Goal: Task Accomplishment & Management: Complete application form

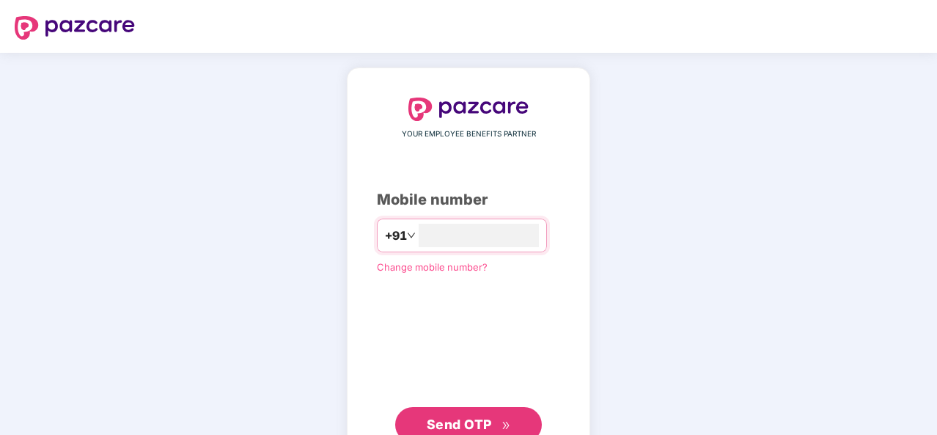
type input "**********"
click at [464, 420] on span "Send OTP" at bounding box center [459, 422] width 65 height 15
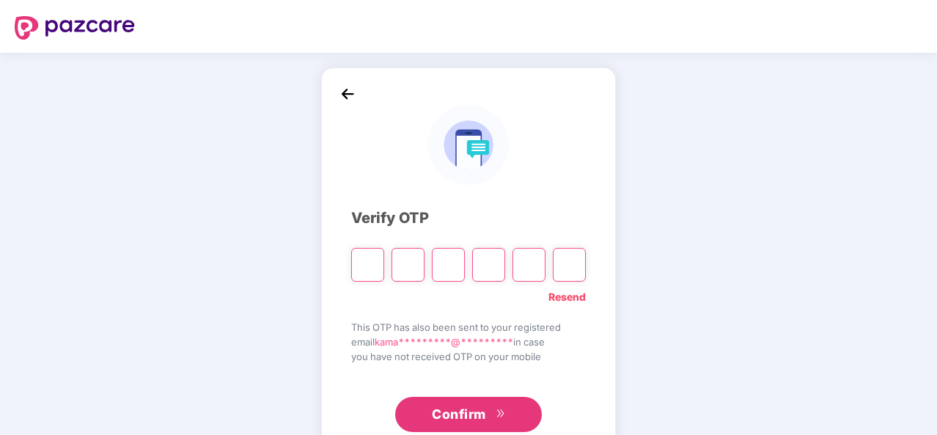
click at [553, 296] on link "Resend" at bounding box center [567, 297] width 37 height 16
click at [365, 269] on input "Please enter verification code. Digit 1" at bounding box center [367, 265] width 33 height 34
type input "*"
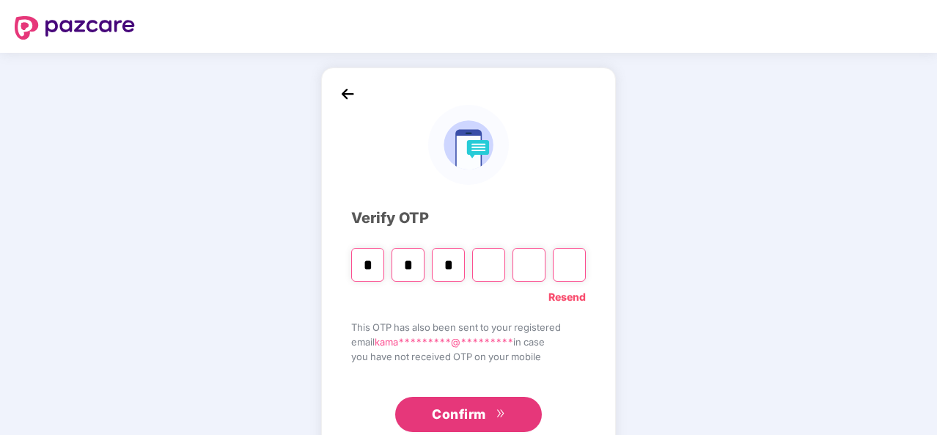
type input "*"
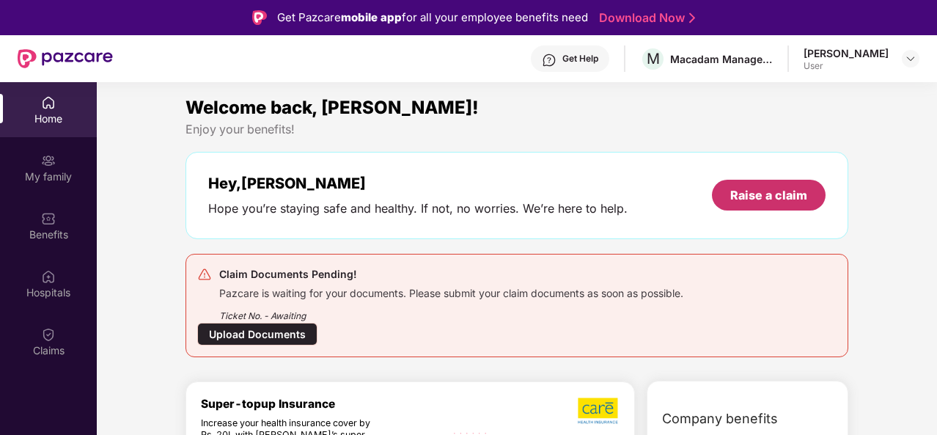
click at [774, 187] on div "Raise a claim" at bounding box center [768, 195] width 77 height 16
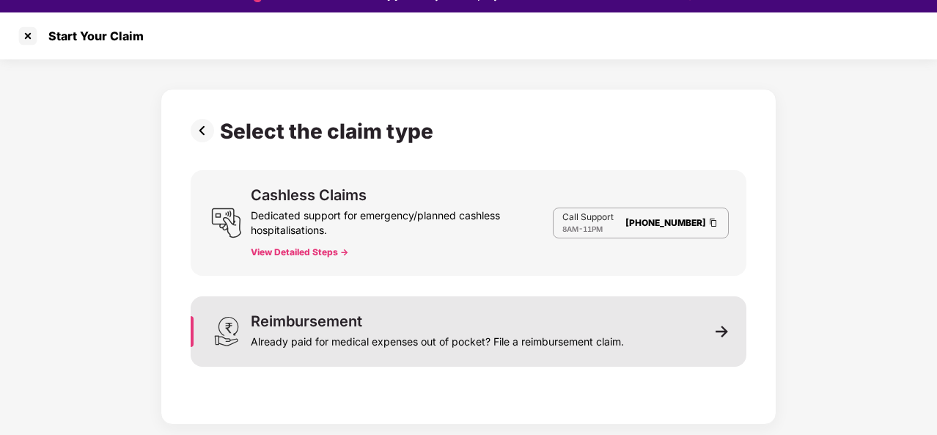
scroll to position [35, 0]
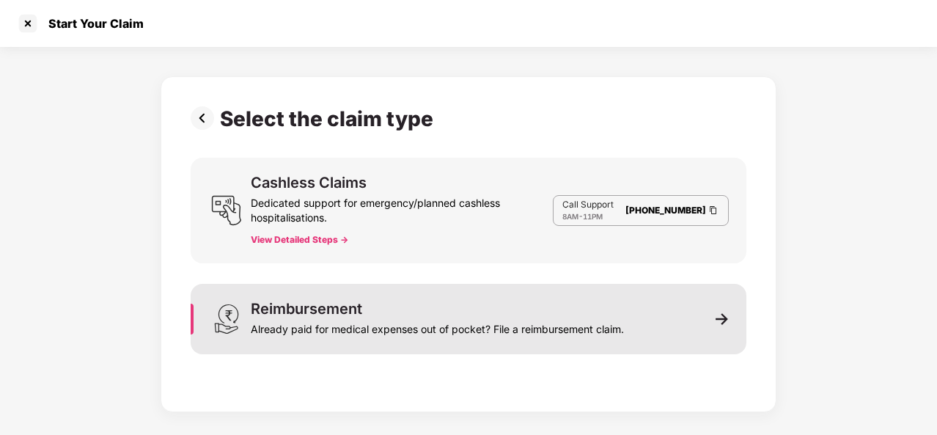
click at [396, 328] on div "Already paid for medical expenses out of pocket? File a reimbursement claim." at bounding box center [437, 326] width 373 height 21
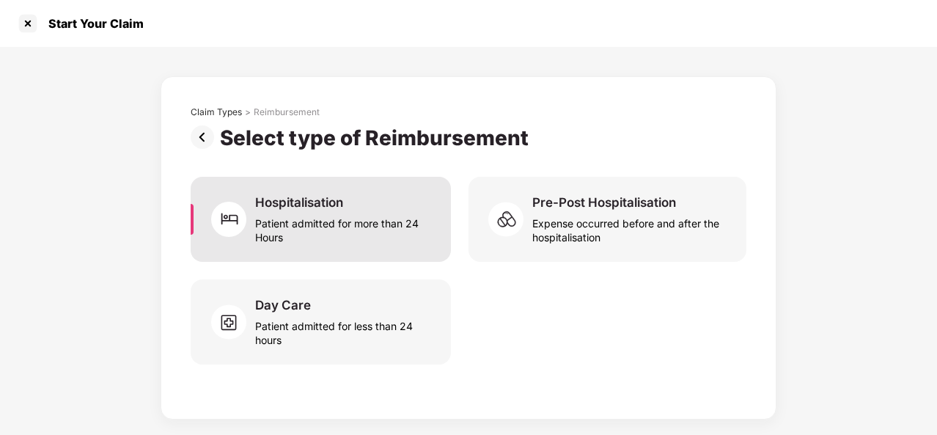
click at [336, 210] on div "Patient admitted for more than 24 Hours" at bounding box center [344, 227] width 178 height 34
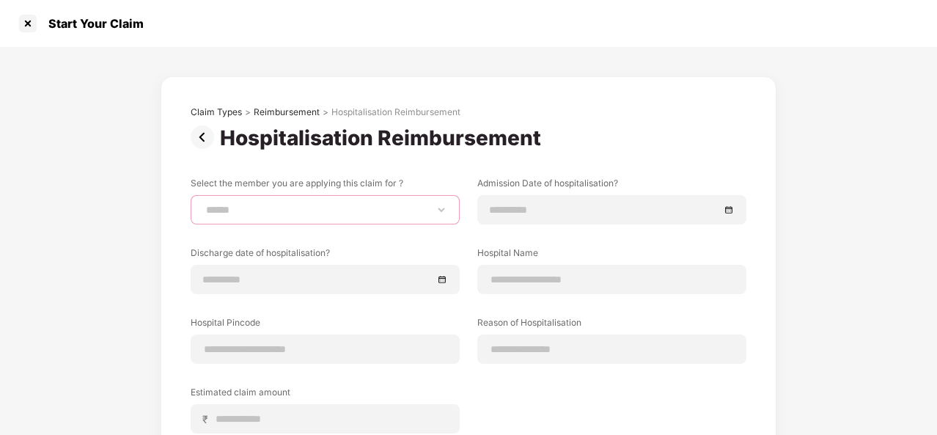
click at [296, 204] on select "**********" at bounding box center [325, 210] width 244 height 12
select select "**********"
click at [203, 204] on select "**********" at bounding box center [325, 210] width 244 height 12
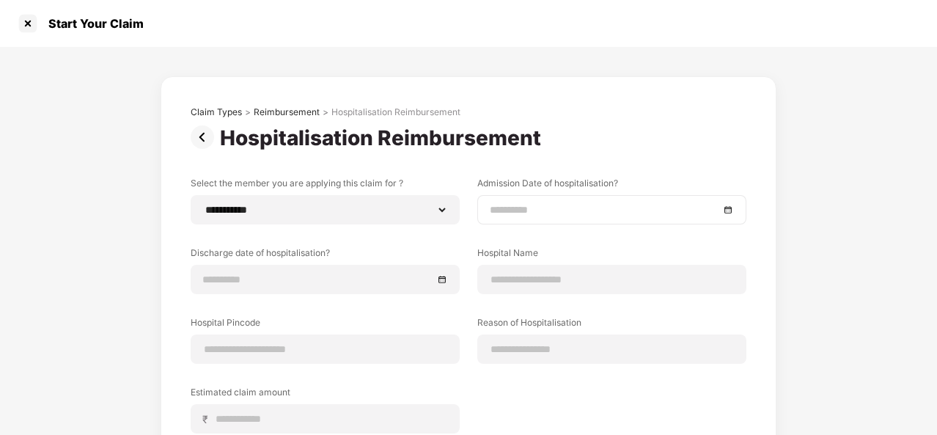
click at [494, 205] on input at bounding box center [605, 210] width 230 height 16
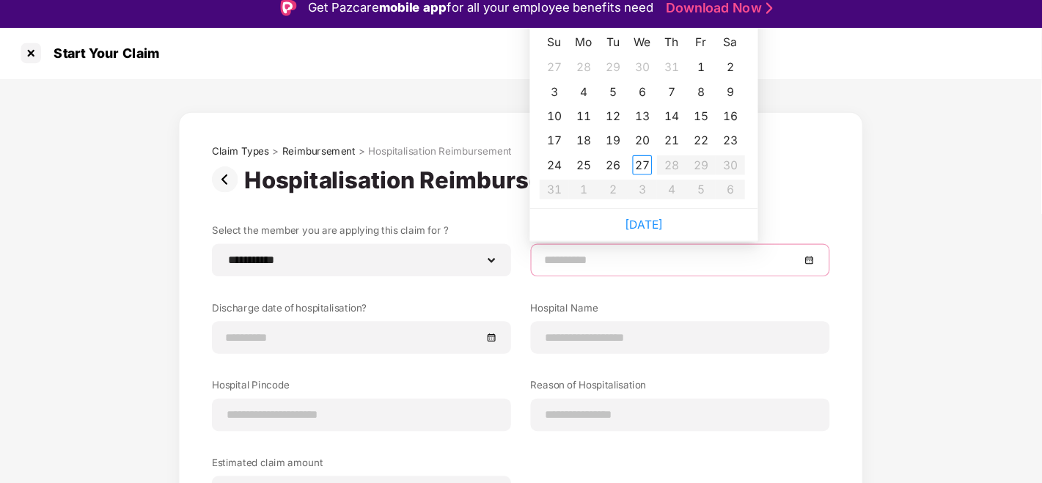
scroll to position [0, 0]
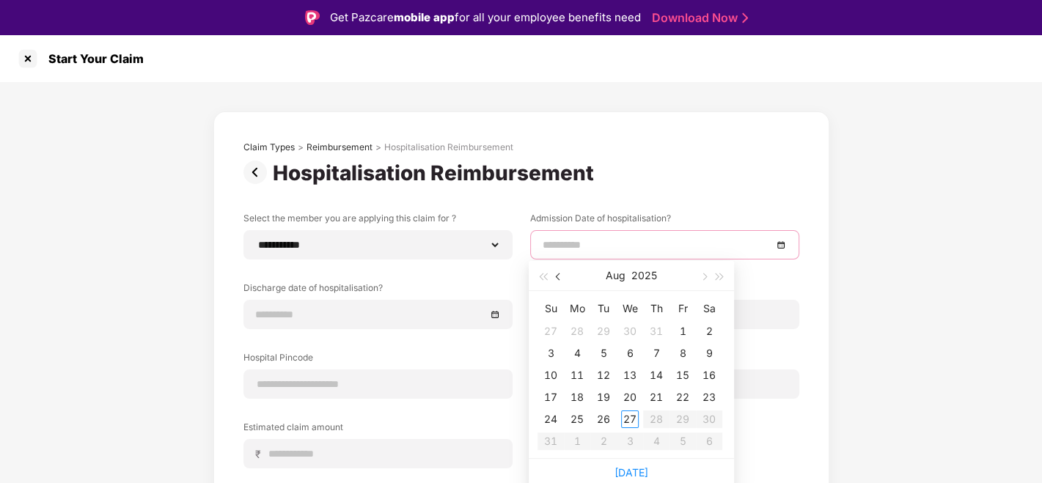
click at [562, 274] on button "button" at bounding box center [559, 275] width 16 height 29
type input "**********"
click at [576, 394] on div "19" at bounding box center [577, 398] width 18 height 18
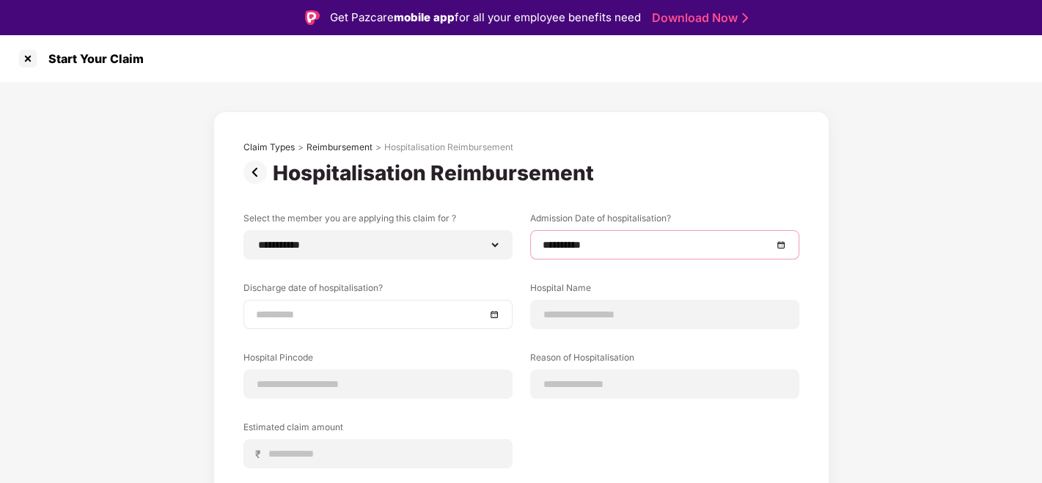
click at [296, 309] on input at bounding box center [371, 315] width 230 height 16
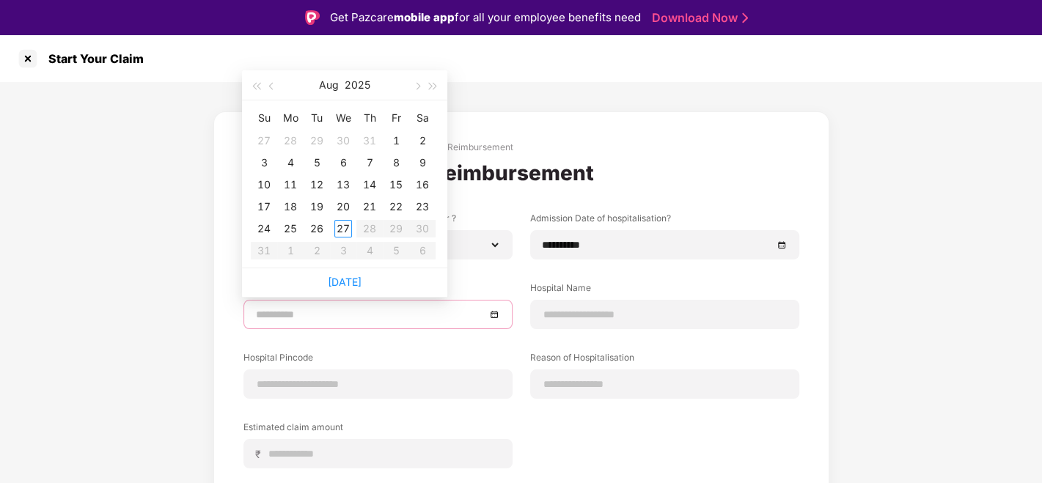
type input "**********"
click at [274, 88] on button "button" at bounding box center [272, 84] width 16 height 29
type input "**********"
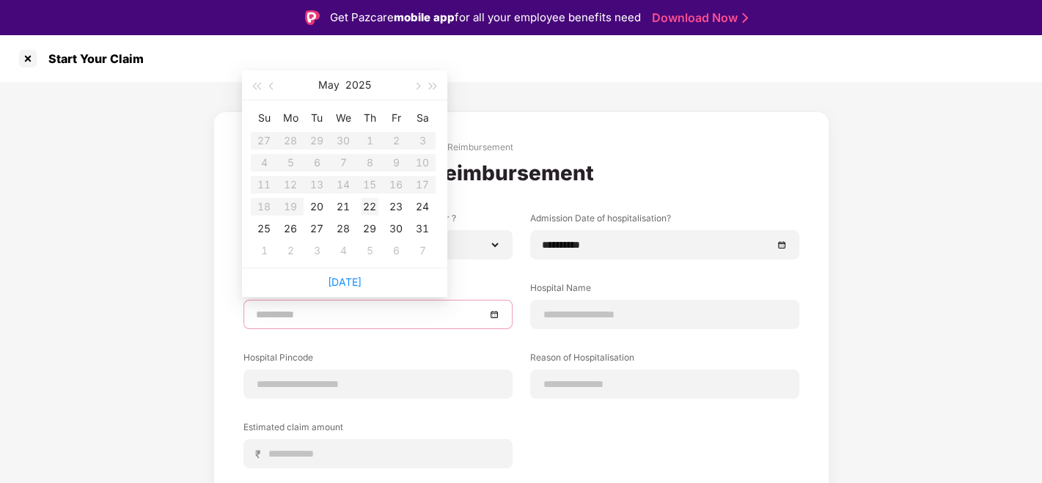
click at [373, 208] on div "22" at bounding box center [370, 207] width 18 height 18
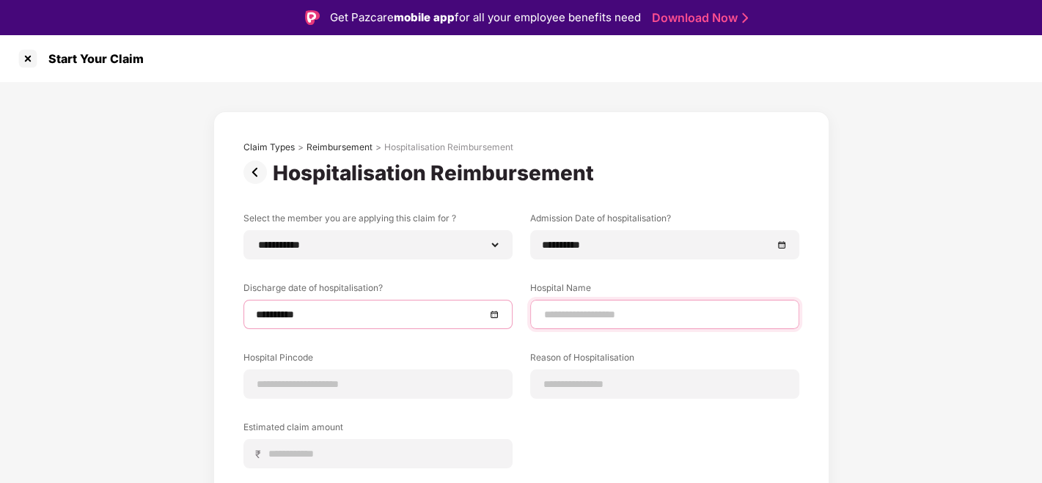
click at [607, 318] on input at bounding box center [665, 314] width 244 height 15
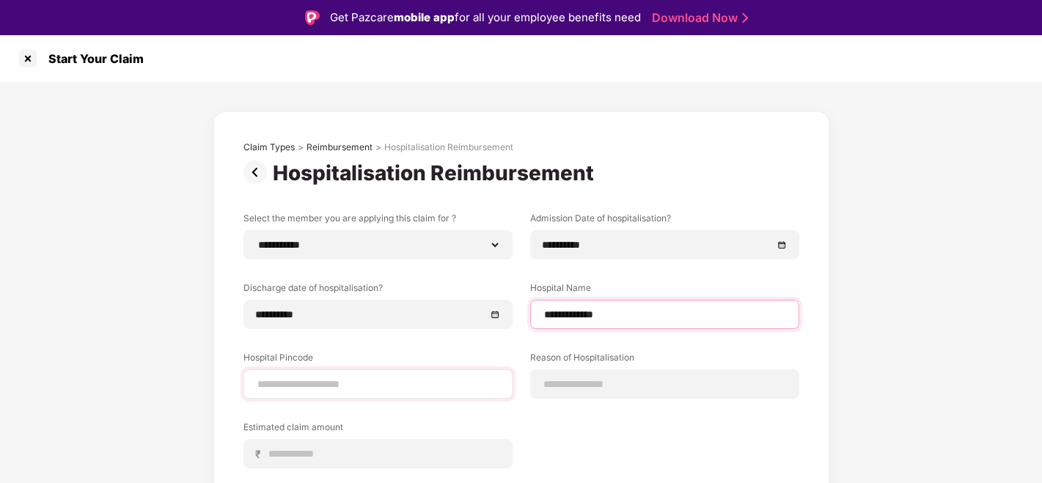
type input "**********"
click at [365, 395] on div at bounding box center [377, 384] width 269 height 29
click at [382, 390] on input at bounding box center [378, 384] width 244 height 15
type input "******"
select select "**********"
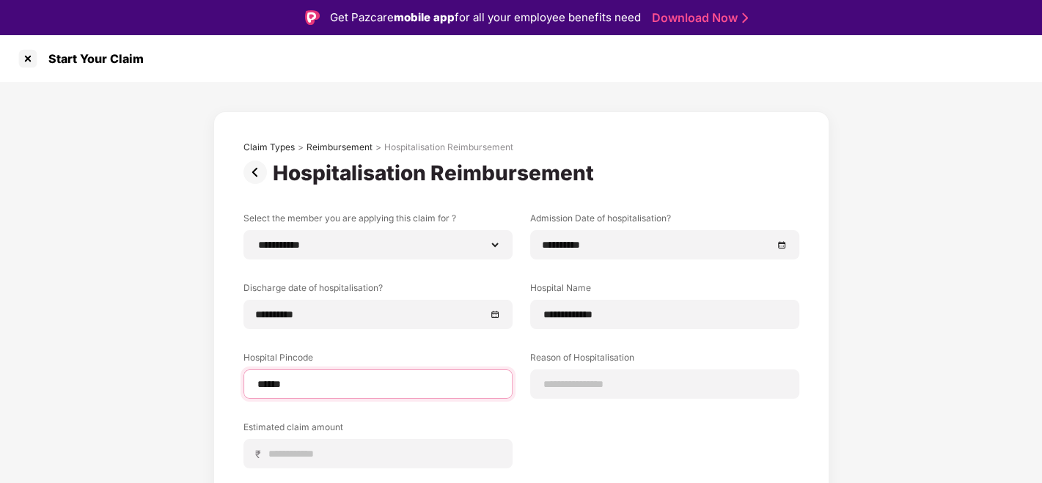
select select "**********"
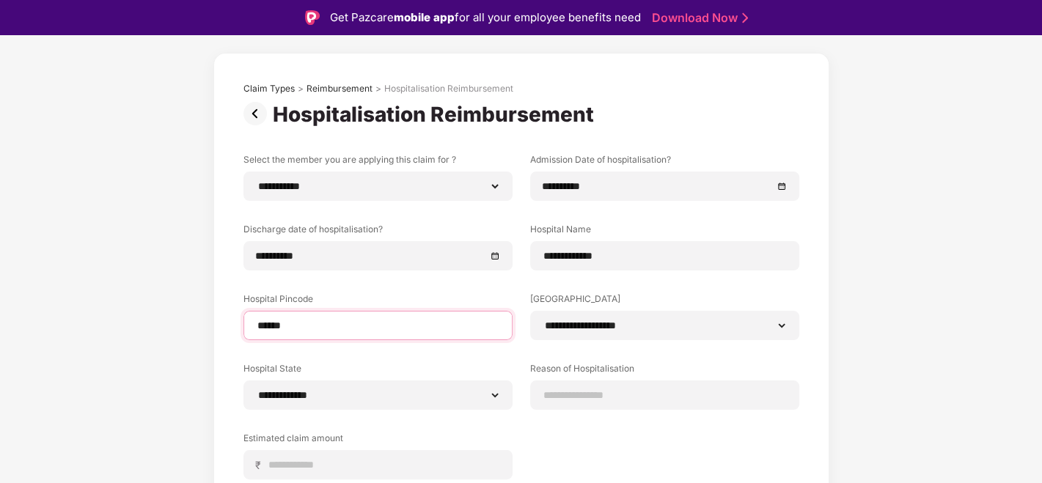
scroll to position [163, 0]
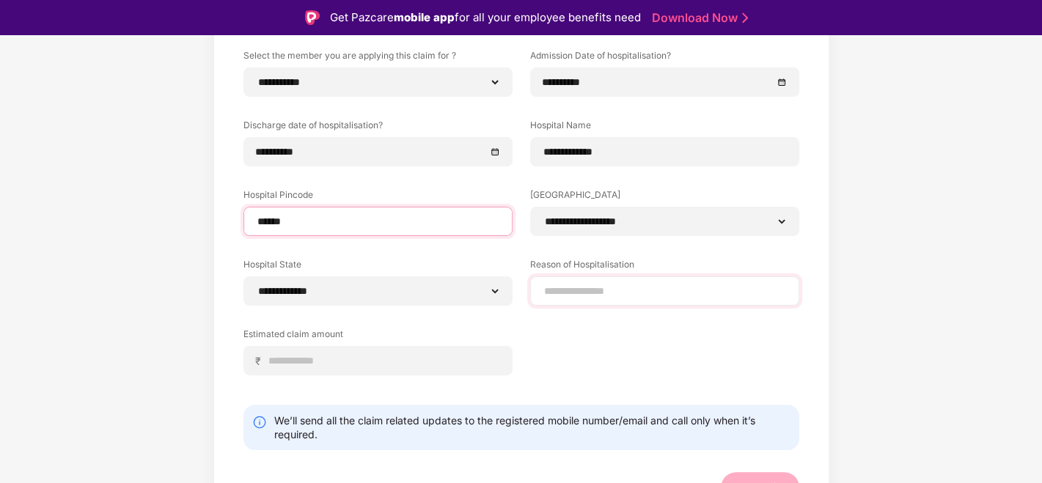
type input "******"
click at [645, 293] on input at bounding box center [665, 291] width 244 height 15
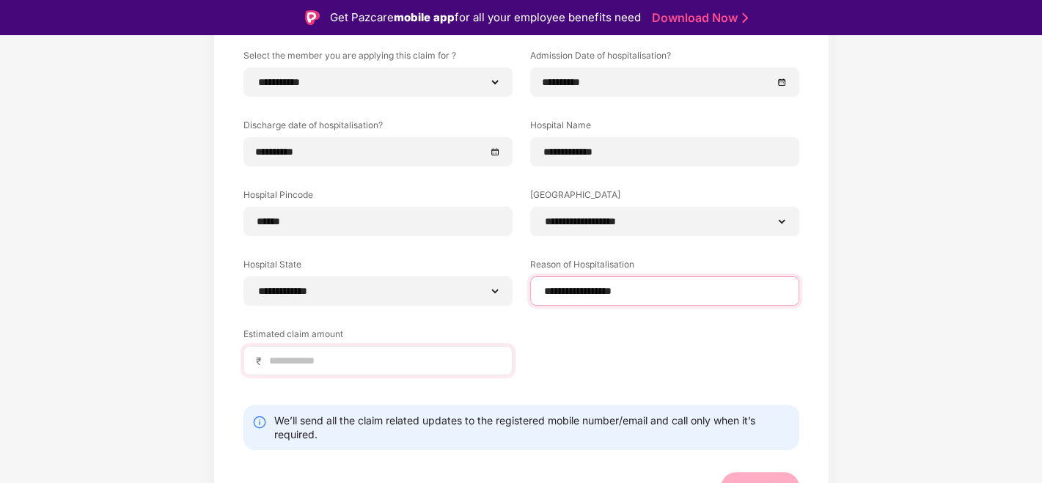
type input "**********"
click at [363, 354] on input at bounding box center [384, 360] width 232 height 15
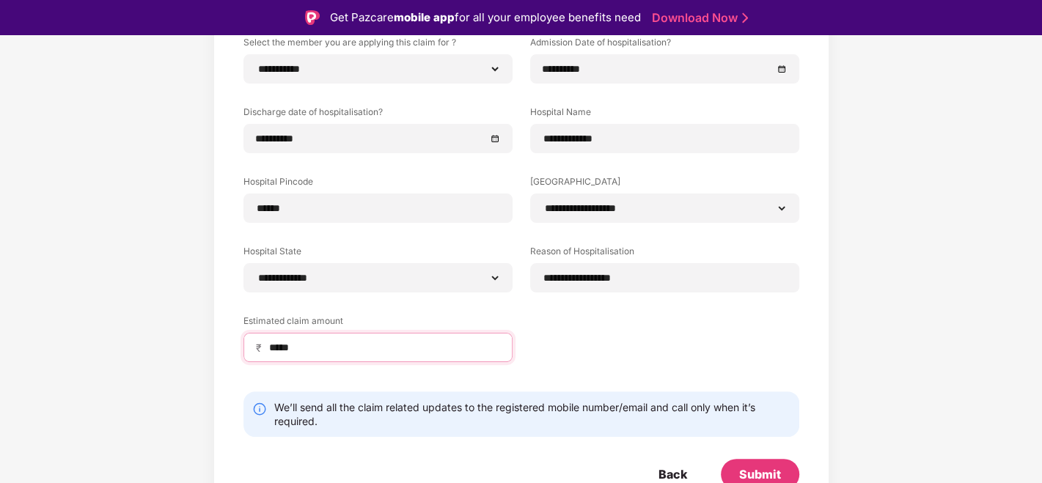
scroll to position [184, 0]
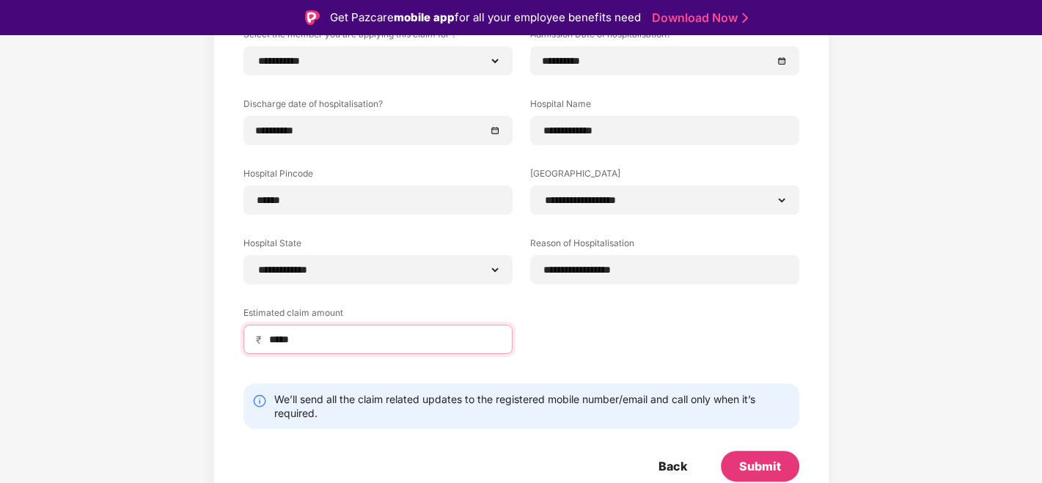
type input "*****"
click at [761, 434] on div "Submit" at bounding box center [760, 466] width 42 height 16
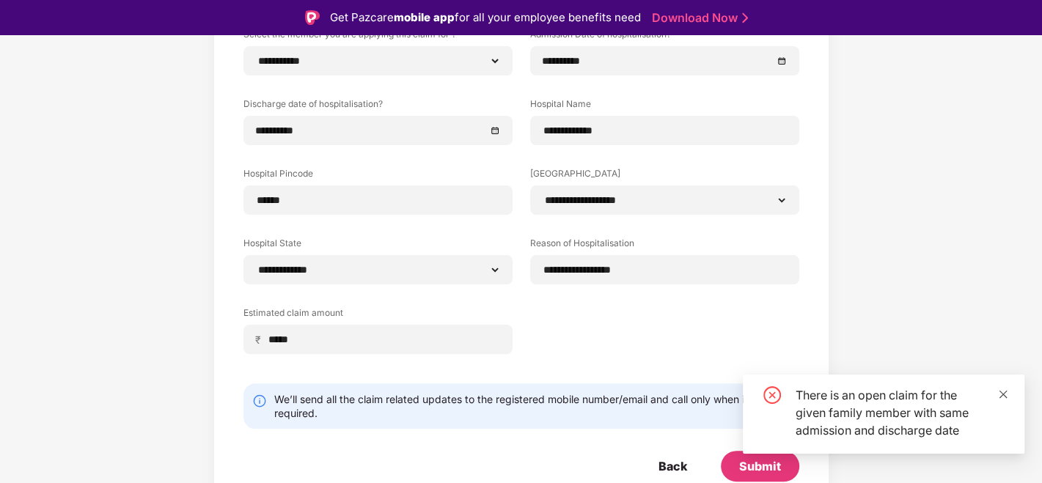
click at [937, 397] on icon "close" at bounding box center [1003, 394] width 10 height 10
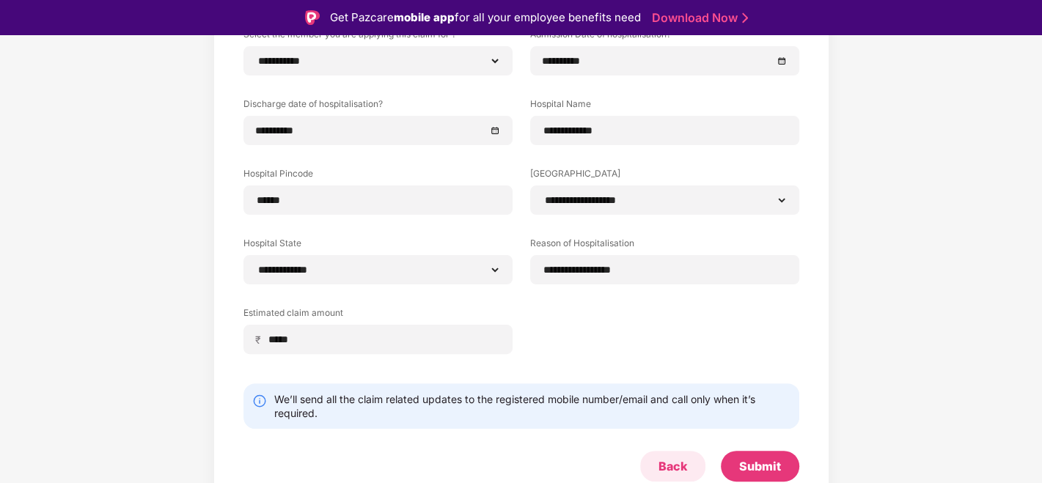
click at [672, 434] on div "Back" at bounding box center [673, 466] width 29 height 16
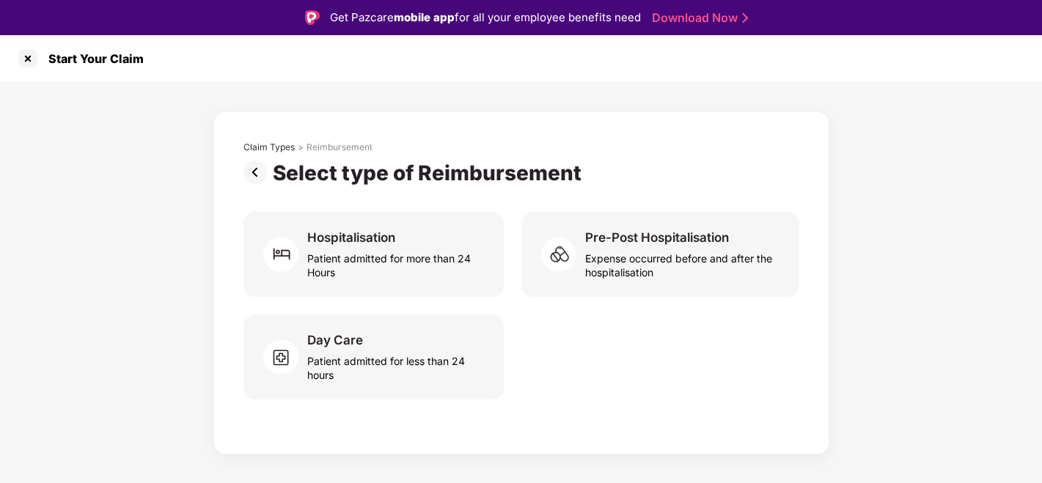
scroll to position [0, 0]
click at [25, 59] on div at bounding box center [27, 58] width 23 height 23
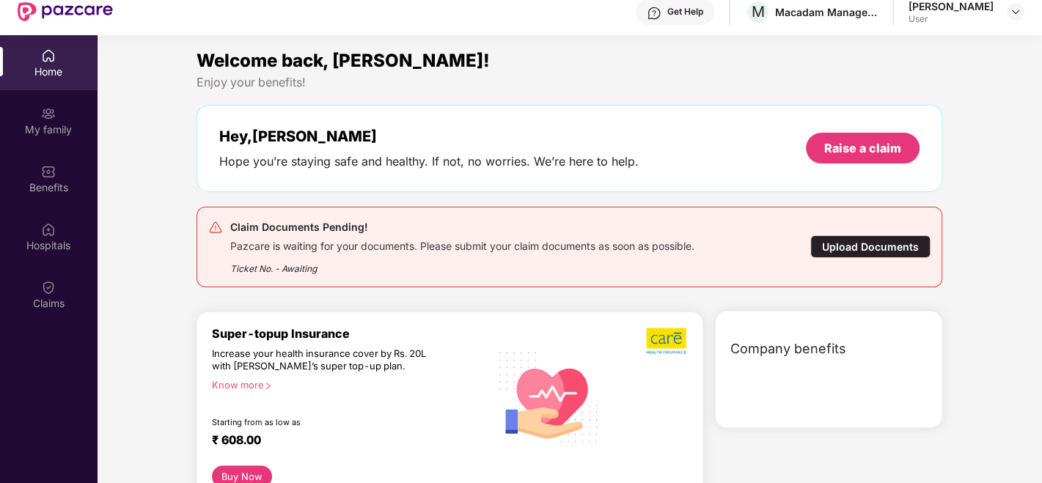
scroll to position [81, 0]
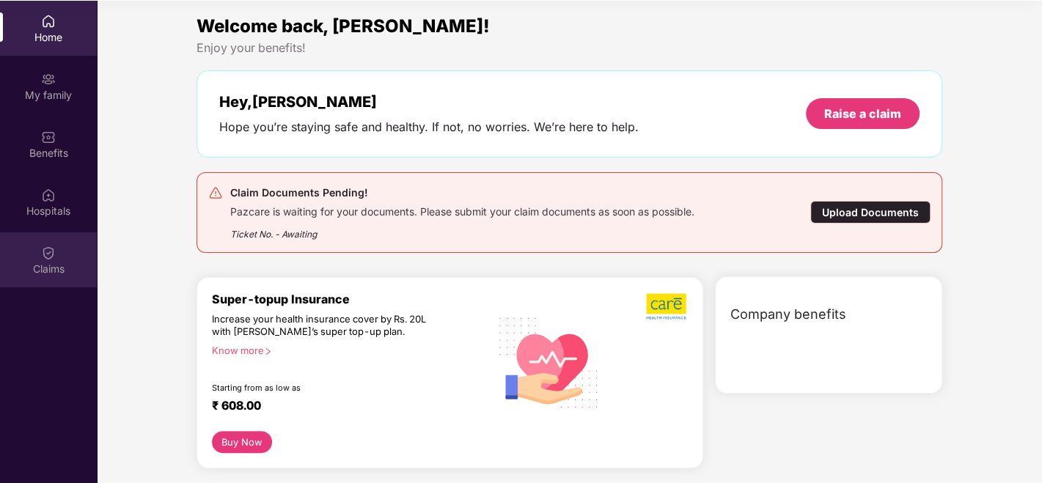
click at [50, 276] on div "Claims" at bounding box center [48, 269] width 97 height 15
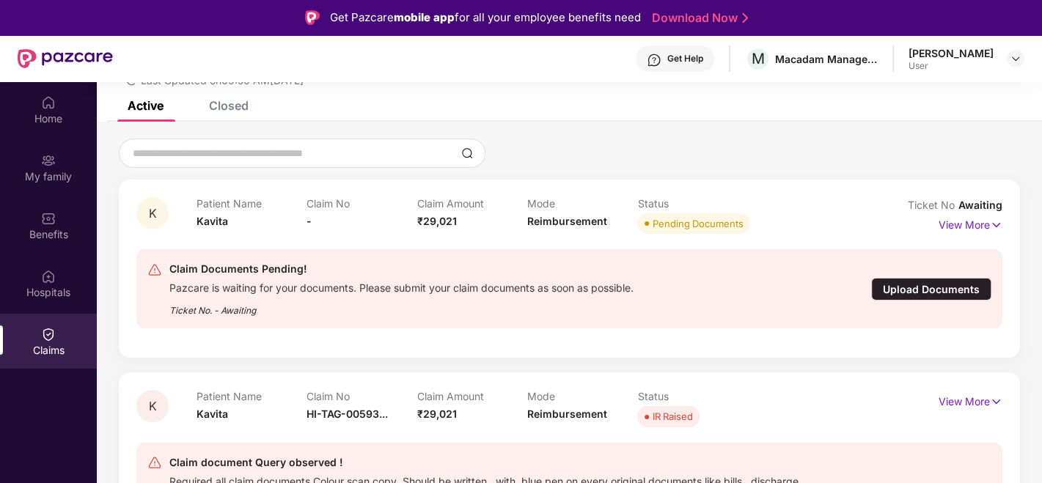
scroll to position [109, 0]
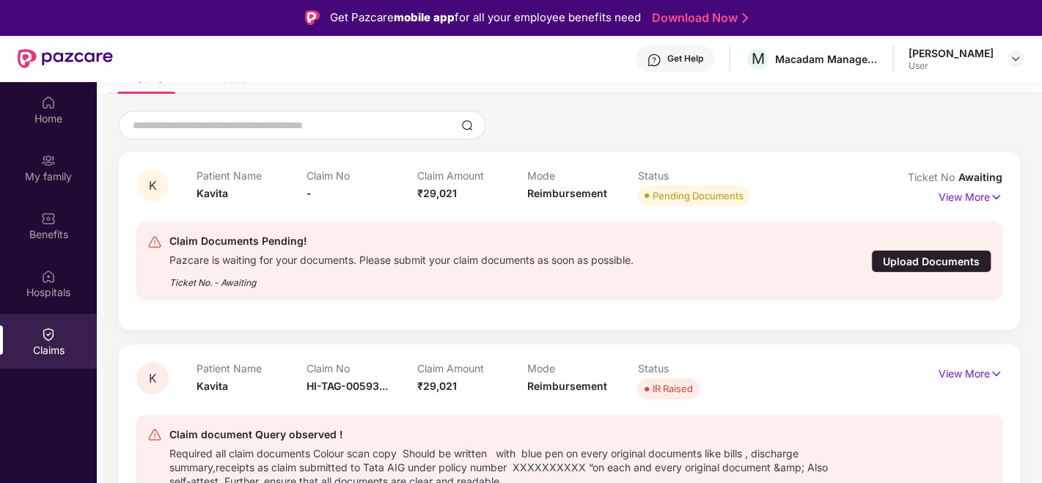
click at [937, 259] on div "Upload Documents" at bounding box center [931, 261] width 120 height 23
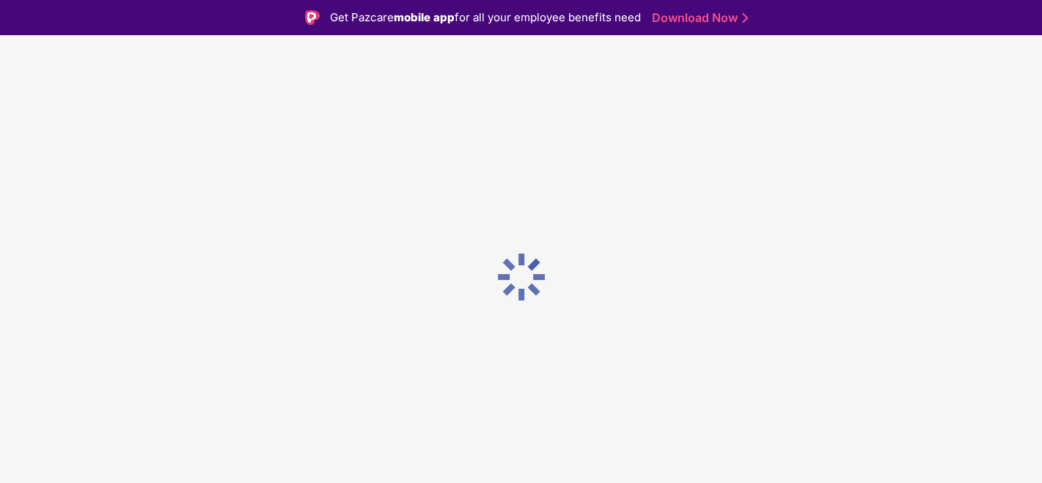
scroll to position [0, 0]
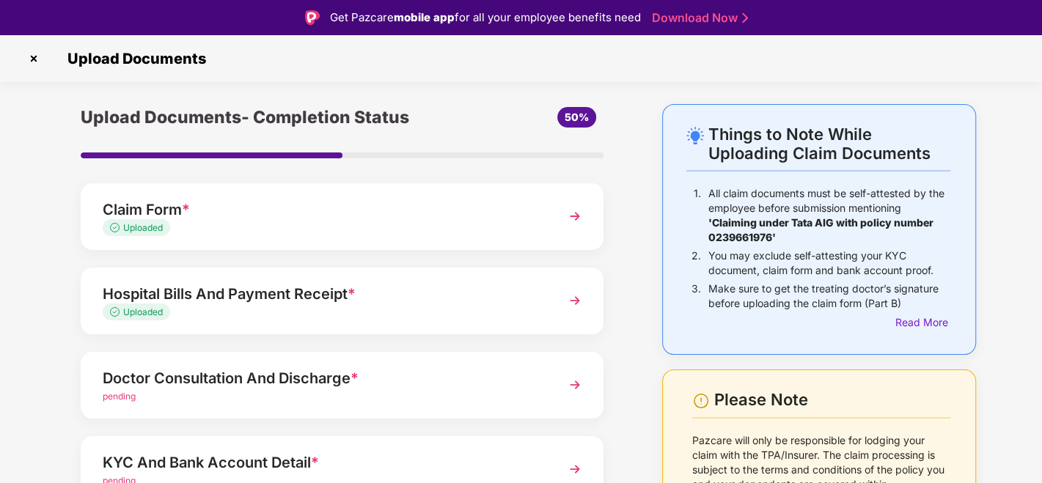
click at [153, 384] on div "Doctor Consultation And Discharge *" at bounding box center [322, 378] width 439 height 23
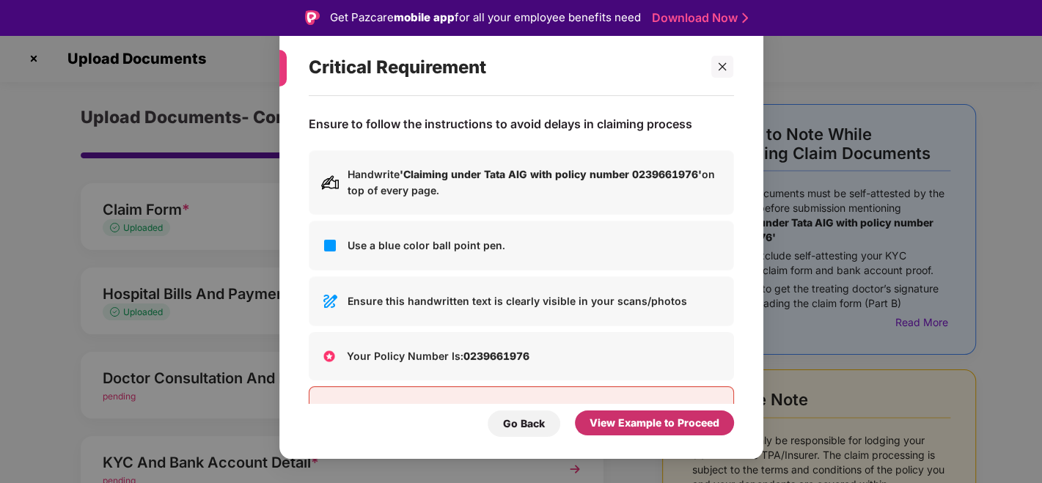
click at [652, 430] on div "View Example to Proceed" at bounding box center [655, 423] width 130 height 16
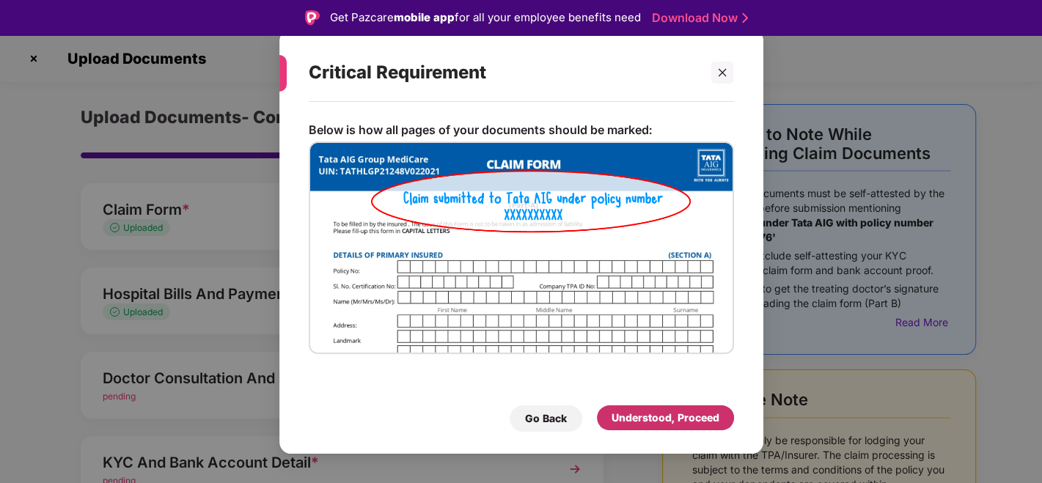
click at [654, 422] on div "Understood, Proceed" at bounding box center [666, 418] width 108 height 16
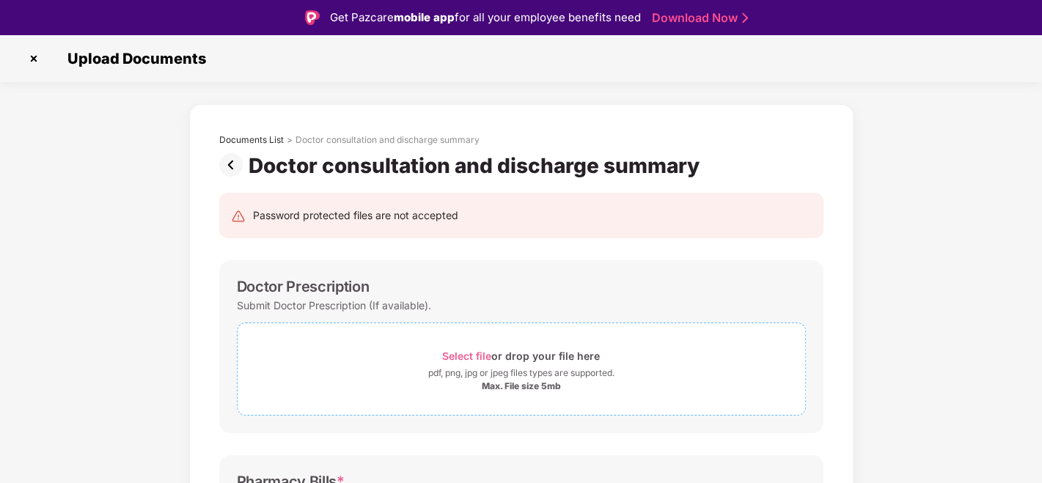
scroll to position [81, 0]
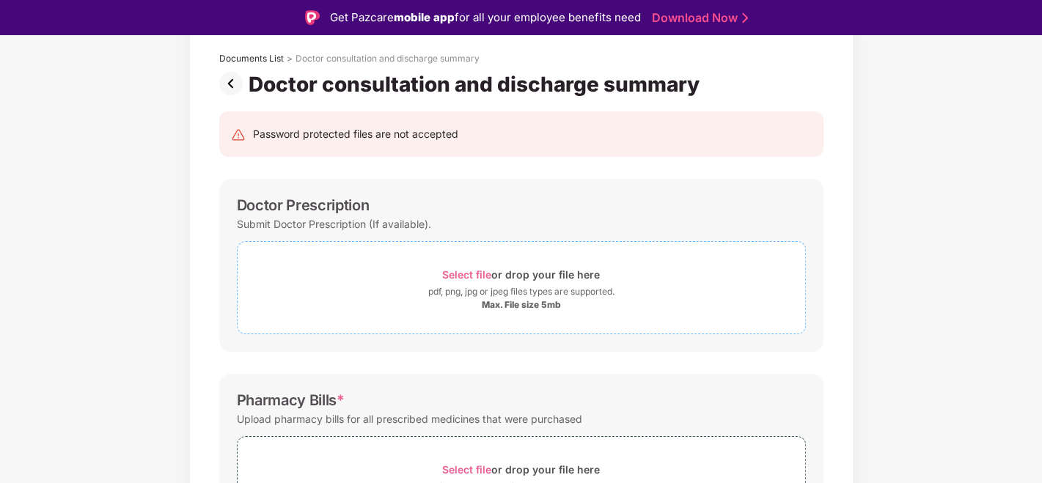
click at [524, 296] on div "pdf, png, jpg or jpeg files types are supported." at bounding box center [521, 292] width 186 height 15
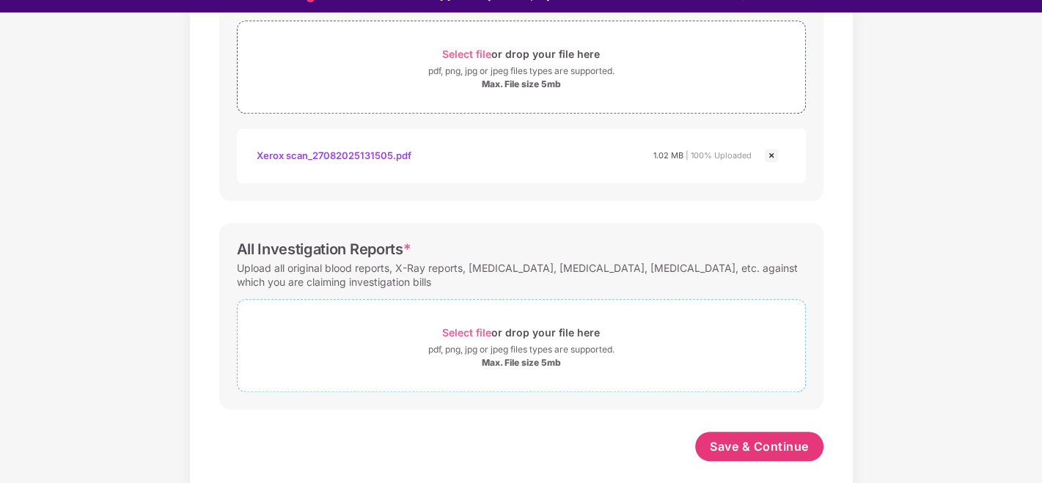
scroll to position [35, 0]
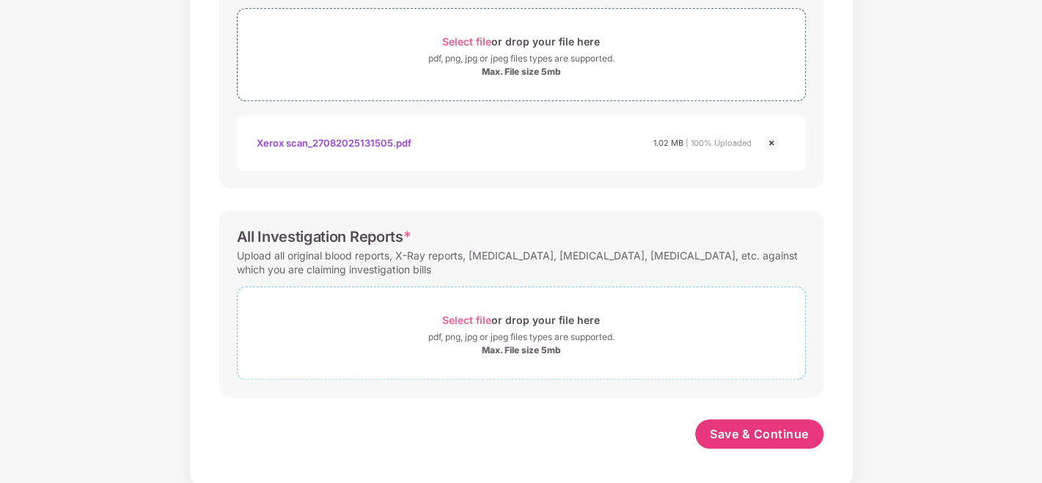
click at [513, 330] on div "pdf, png, jpg or jpeg files types are supported." at bounding box center [521, 337] width 186 height 15
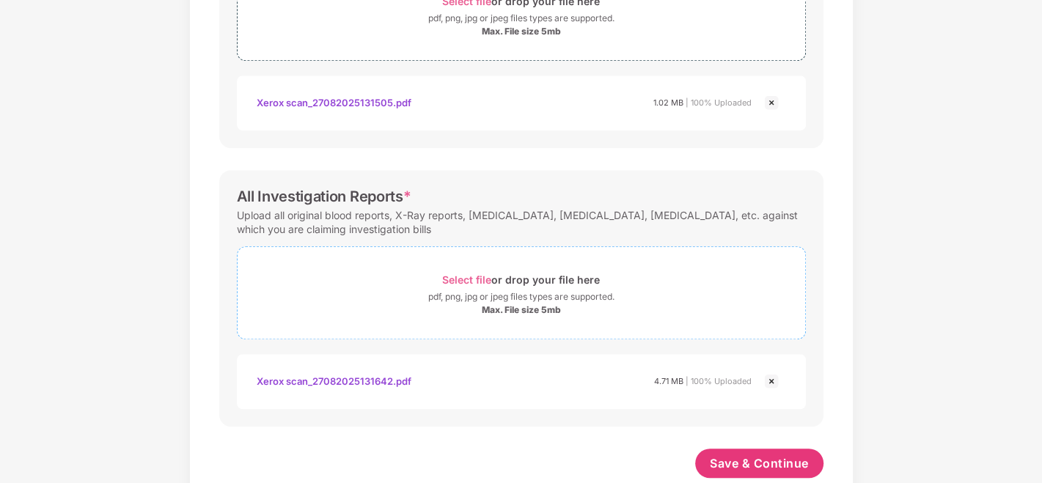
scroll to position [614, 0]
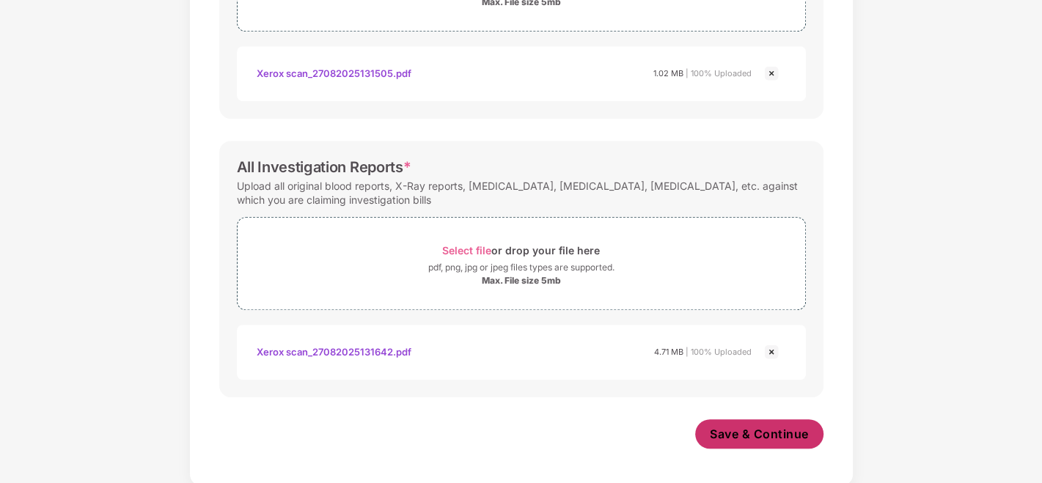
click at [728, 426] on span "Save & Continue" at bounding box center [759, 434] width 99 height 16
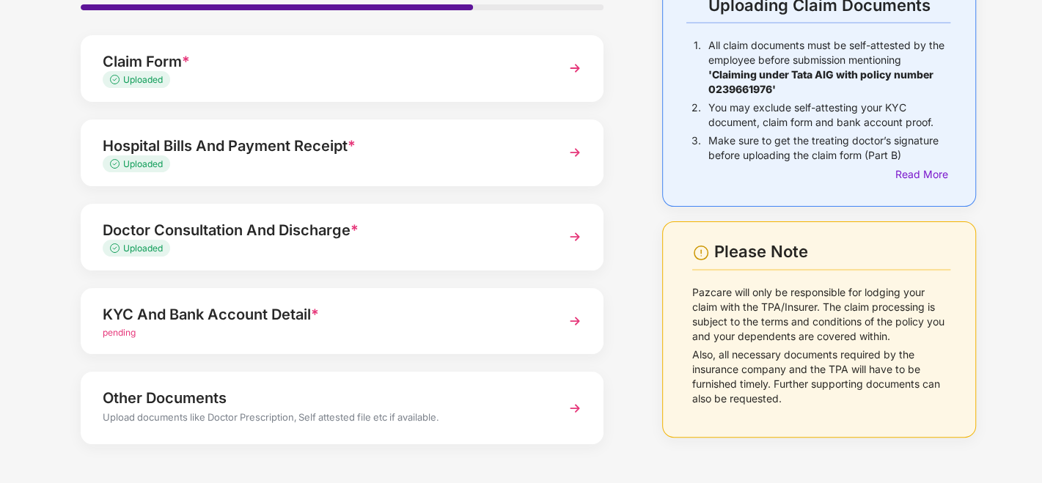
scroll to position [164, 0]
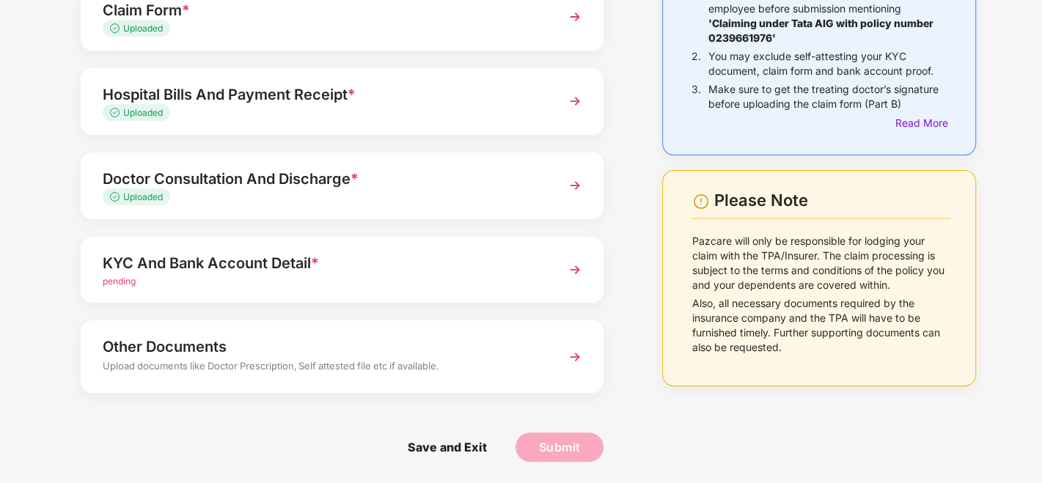
click at [226, 267] on div "KYC And Bank Account Detail *" at bounding box center [322, 263] width 439 height 23
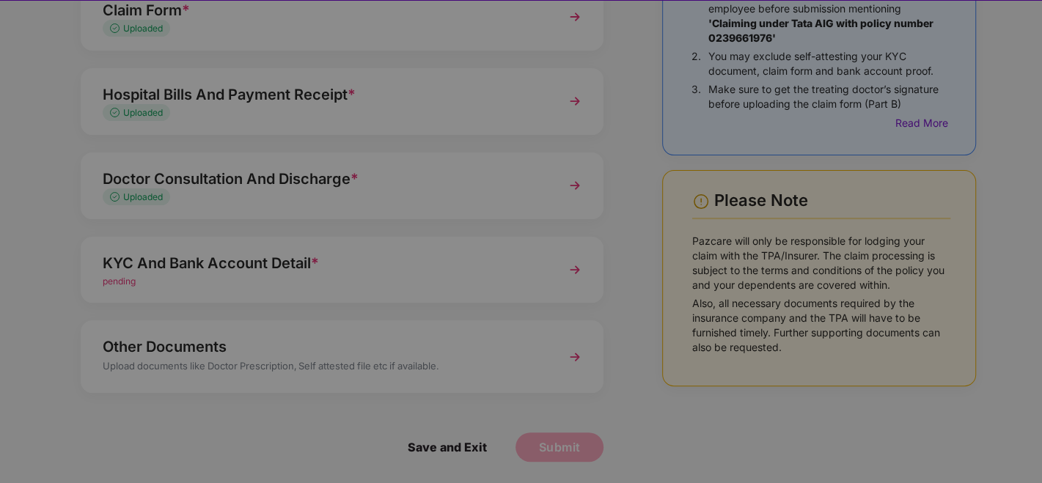
scroll to position [0, 0]
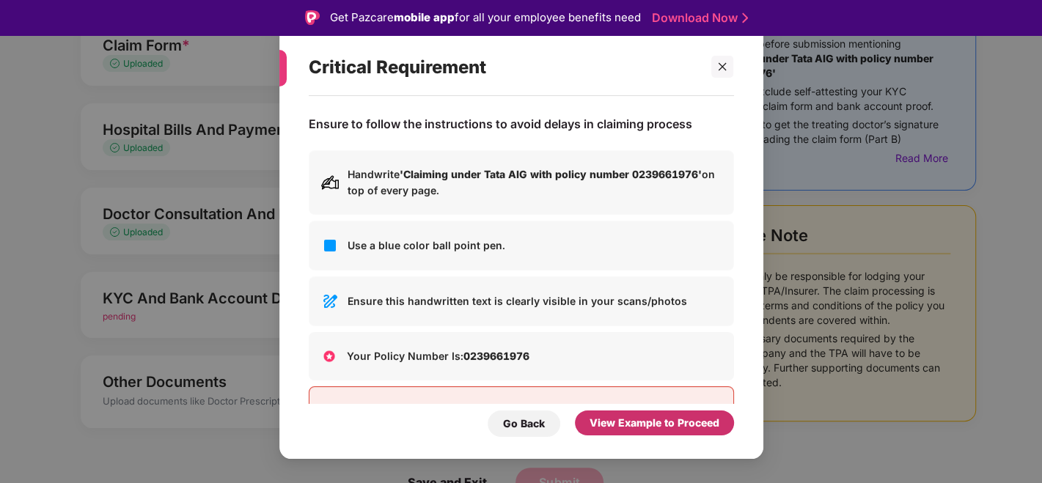
click at [624, 420] on div "View Example to Proceed" at bounding box center [655, 423] width 130 height 16
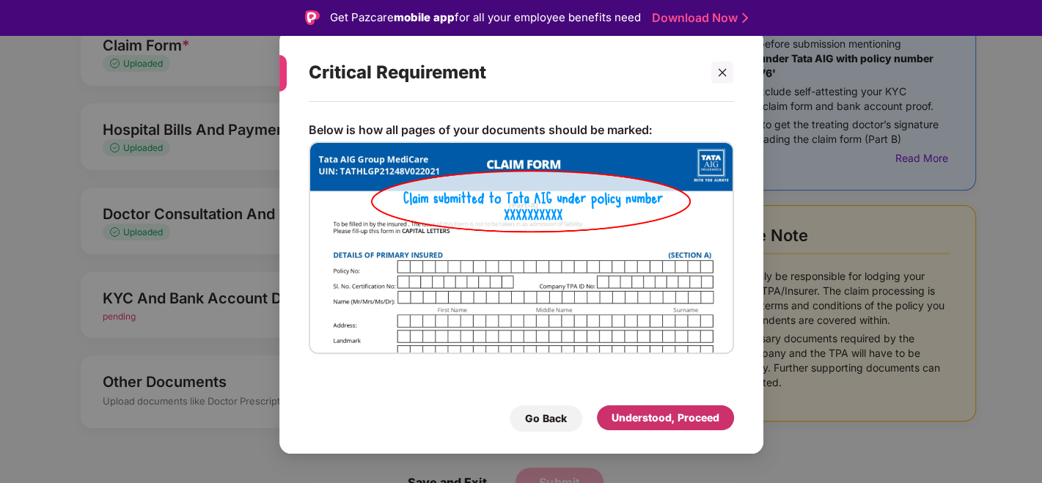
click at [653, 411] on div "Understood, Proceed" at bounding box center [666, 418] width 108 height 16
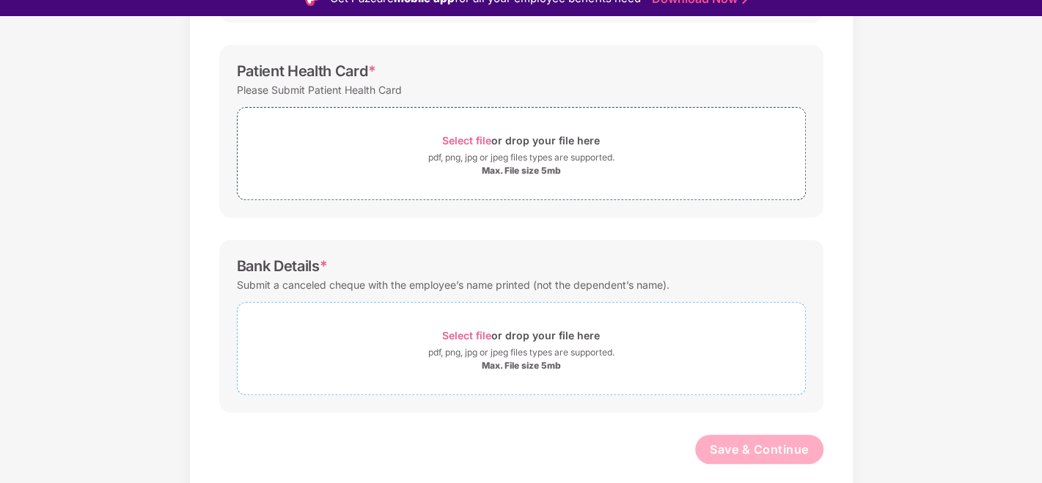
scroll to position [35, 0]
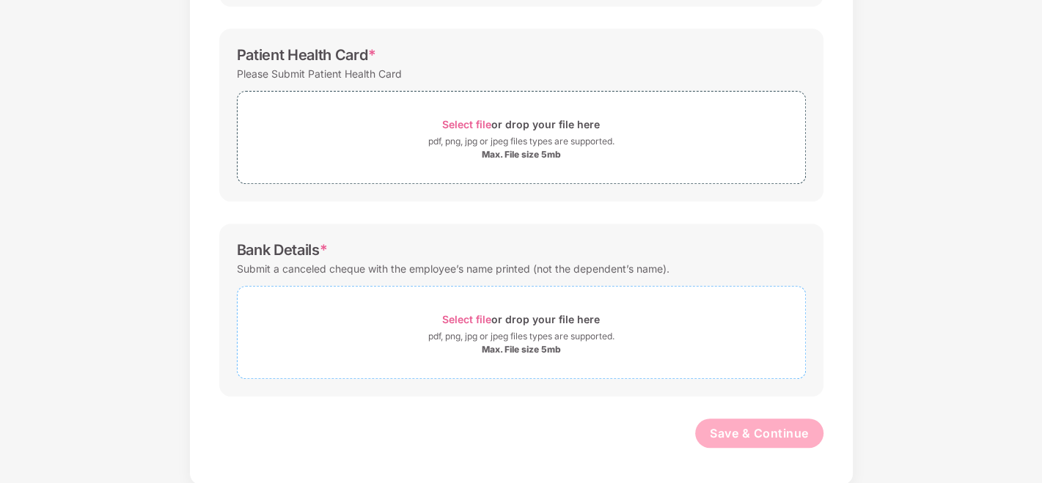
click at [532, 339] on div "pdf, png, jpg or jpeg files types are supported." at bounding box center [521, 336] width 186 height 15
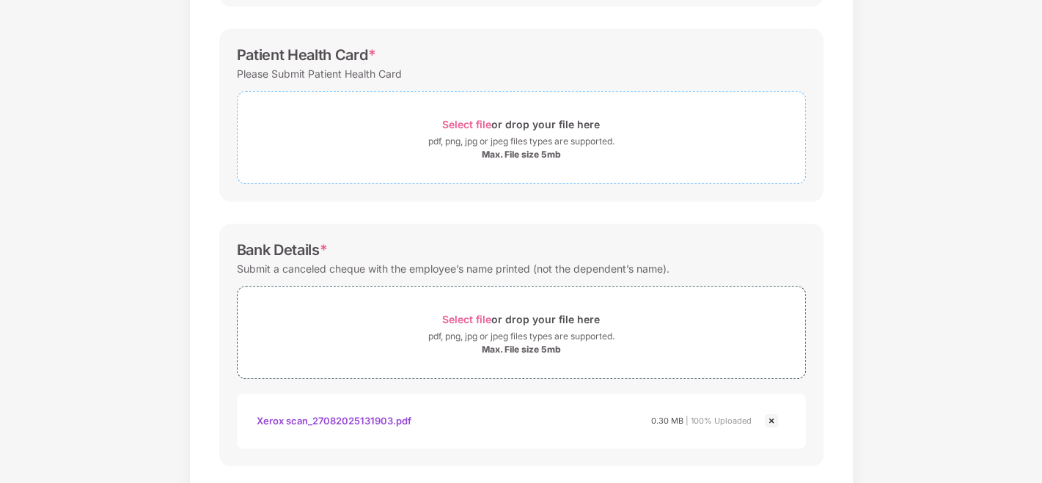
click at [460, 159] on div "Max. File size 5mb" at bounding box center [522, 155] width 568 height 12
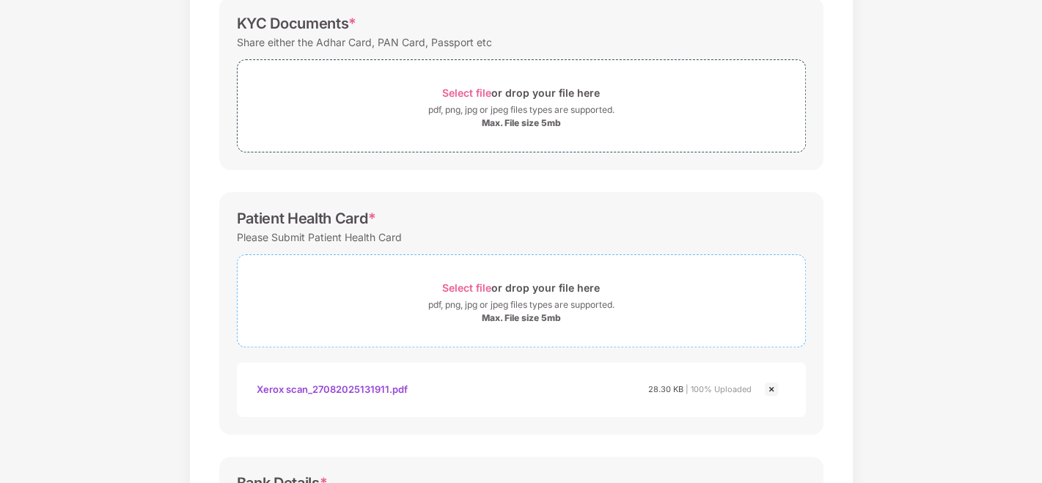
scroll to position [147, 0]
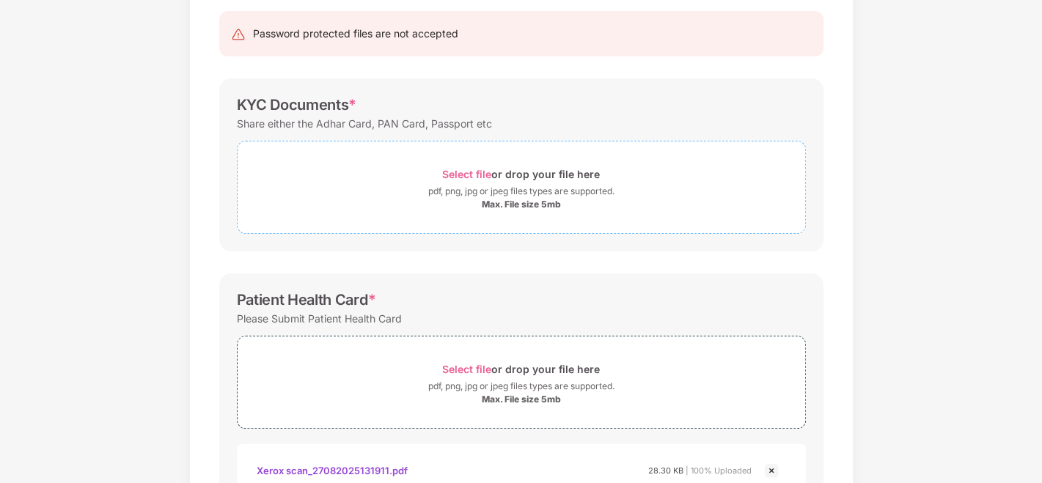
click at [477, 185] on div "pdf, png, jpg or jpeg files types are supported." at bounding box center [521, 191] width 186 height 15
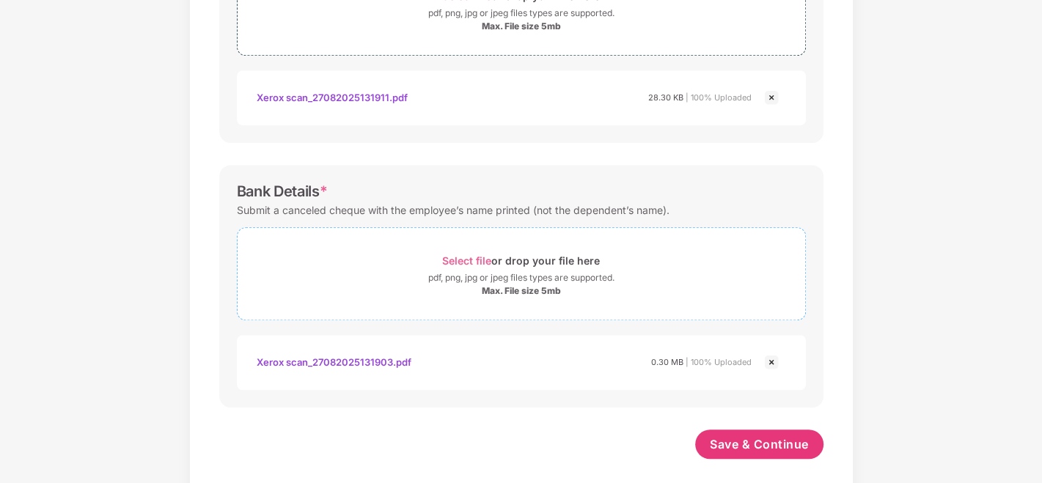
scroll to position [601, 0]
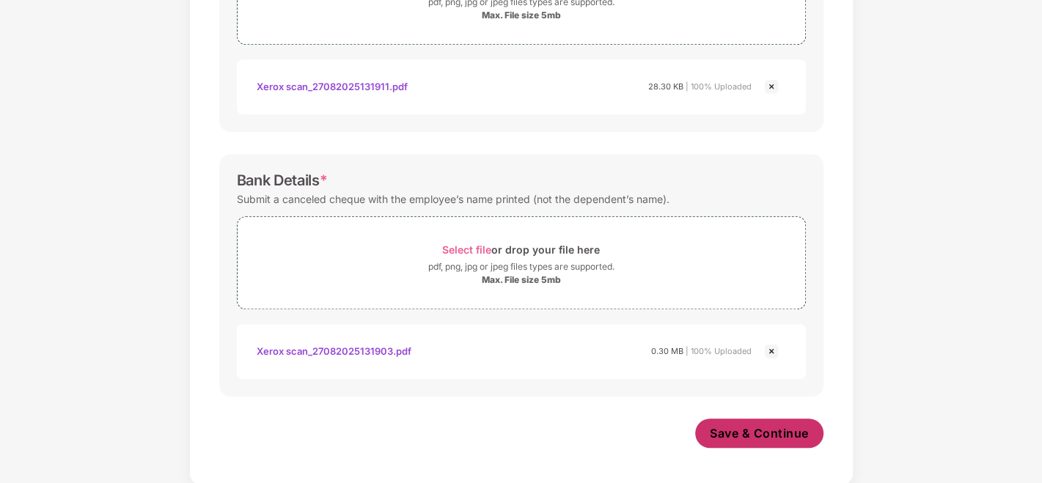
click at [768, 434] on span "Save & Continue" at bounding box center [759, 433] width 99 height 16
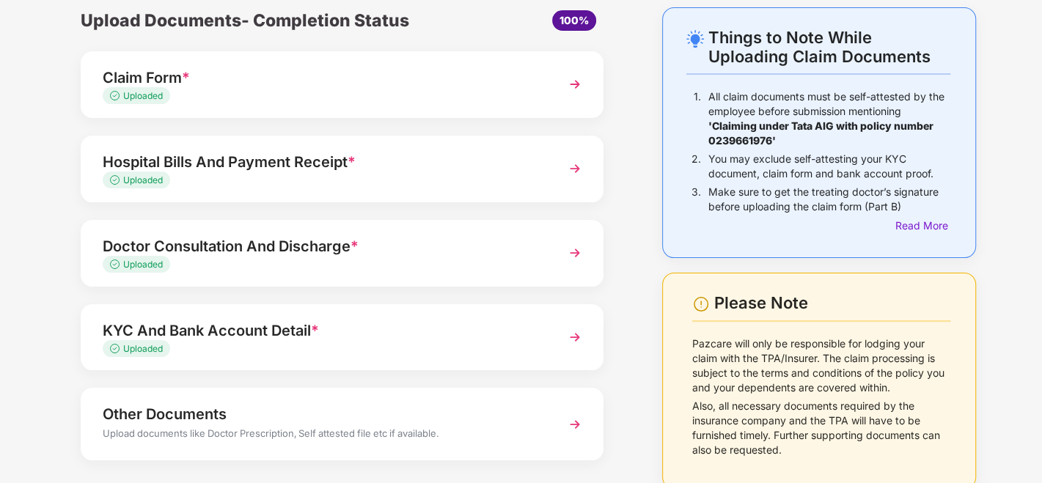
scroll to position [129, 0]
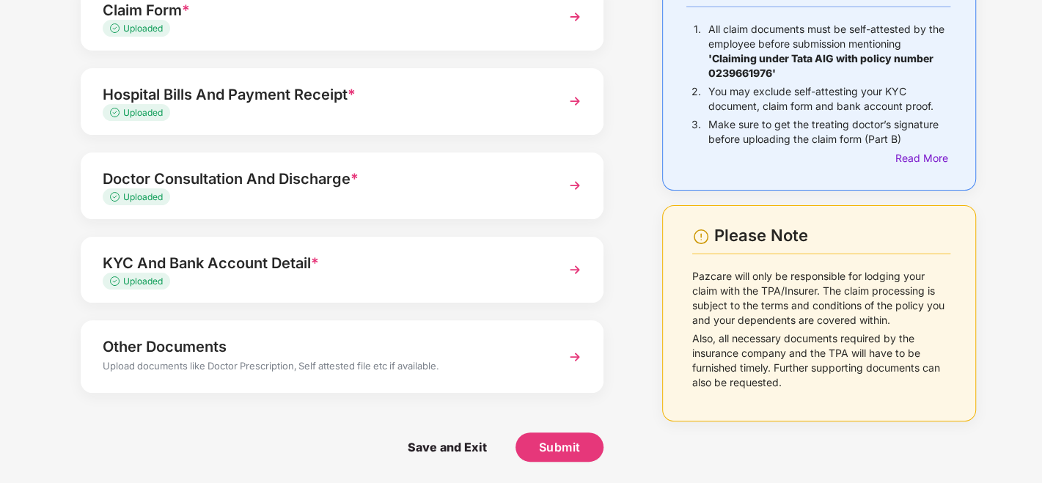
click at [375, 363] on div "Upload documents like Doctor Prescription, Self attested file etc if available." at bounding box center [322, 368] width 439 height 19
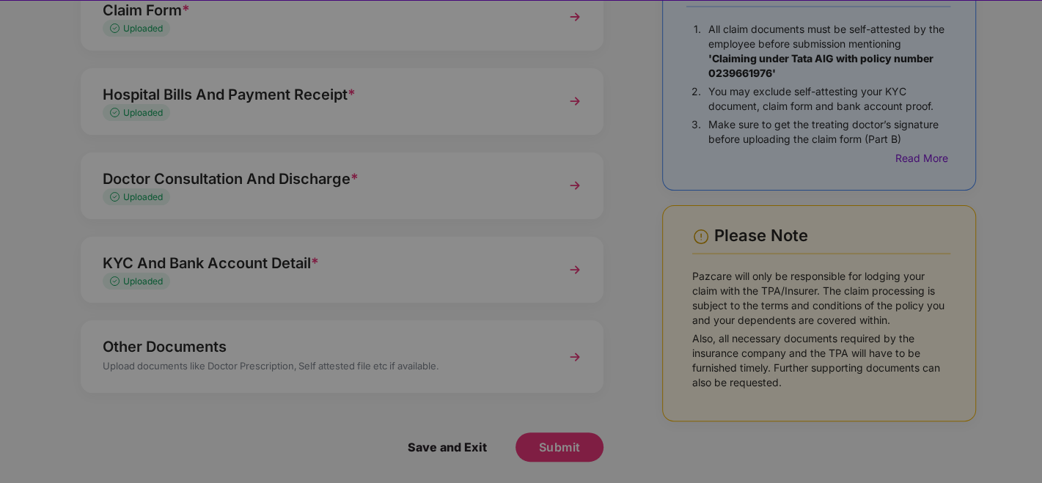
scroll to position [0, 0]
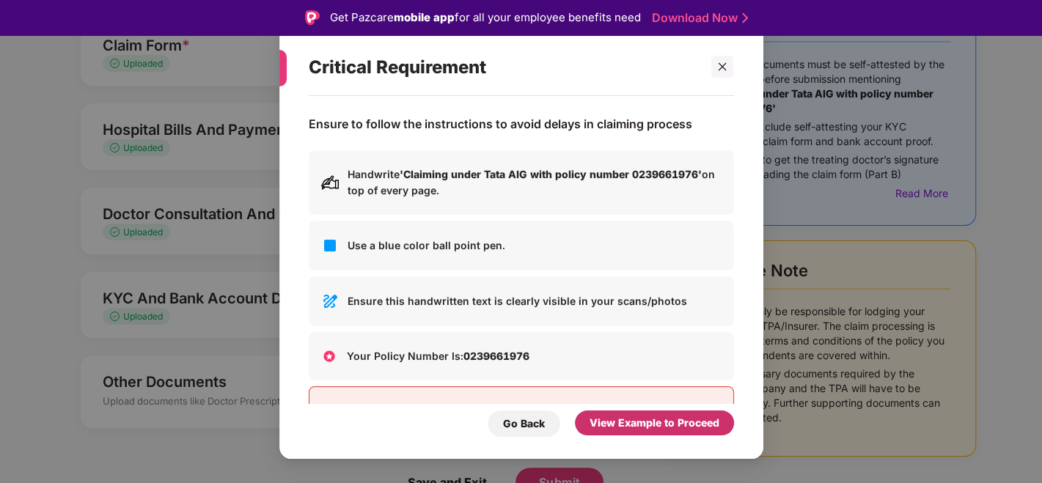
click at [649, 426] on div "View Example to Proceed" at bounding box center [655, 423] width 130 height 16
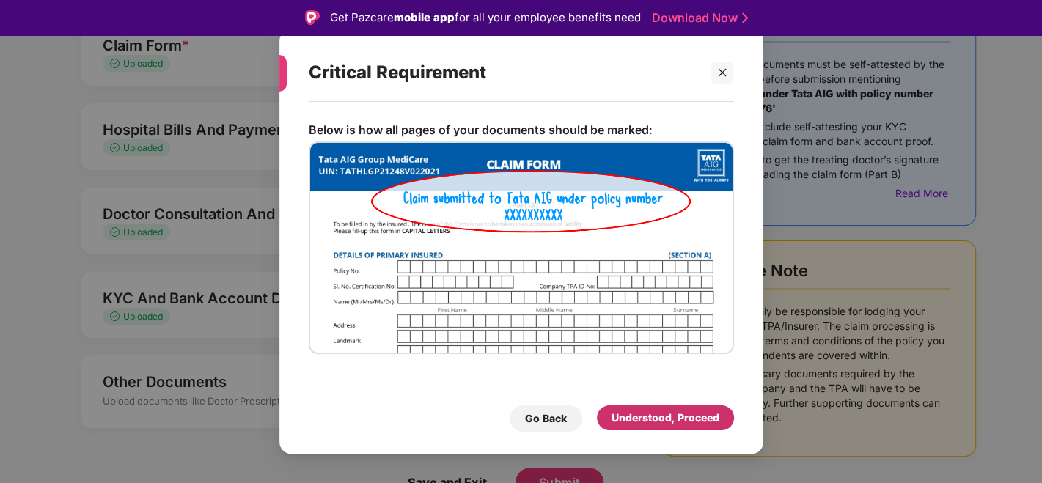
click at [664, 422] on div "Understood, Proceed" at bounding box center [666, 418] width 108 height 16
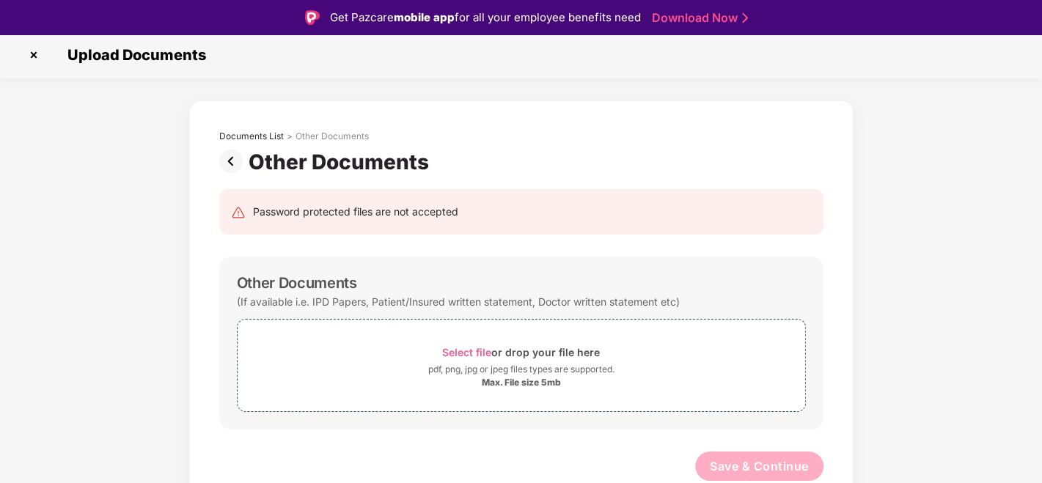
scroll to position [2, 0]
click at [515, 382] on div "Max. File size 5mb" at bounding box center [521, 384] width 79 height 12
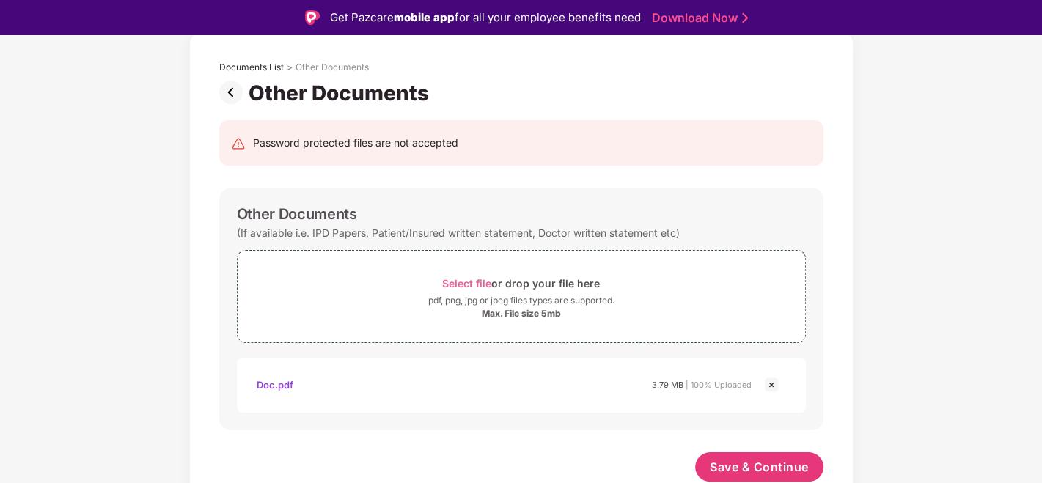
scroll to position [72, 0]
click at [593, 311] on div "Max. File size 5mb" at bounding box center [522, 315] width 568 height 12
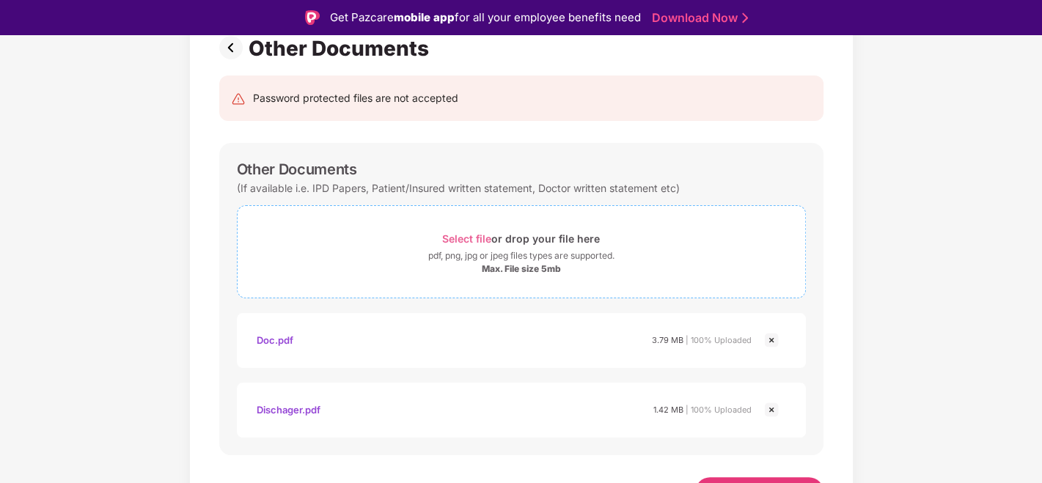
scroll to position [142, 0]
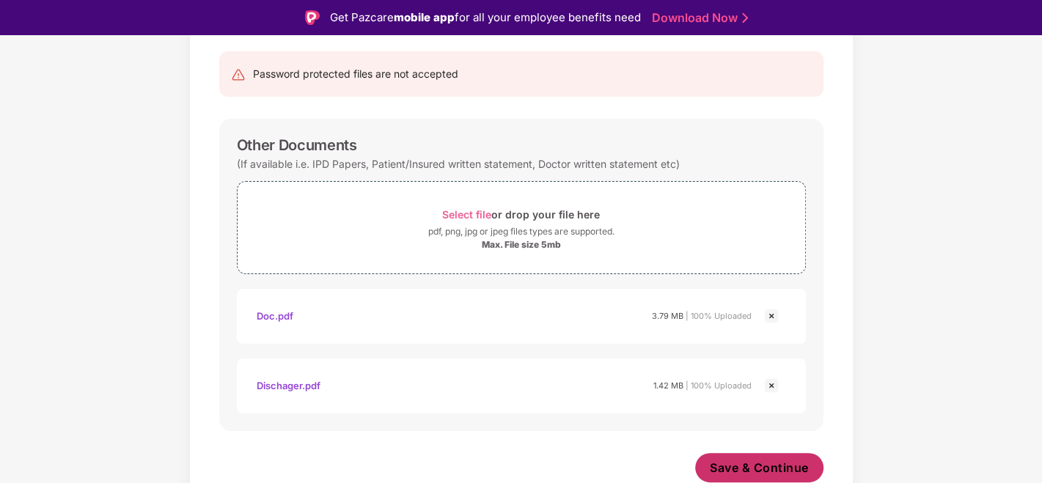
click at [770, 434] on span "Save & Continue" at bounding box center [759, 468] width 99 height 16
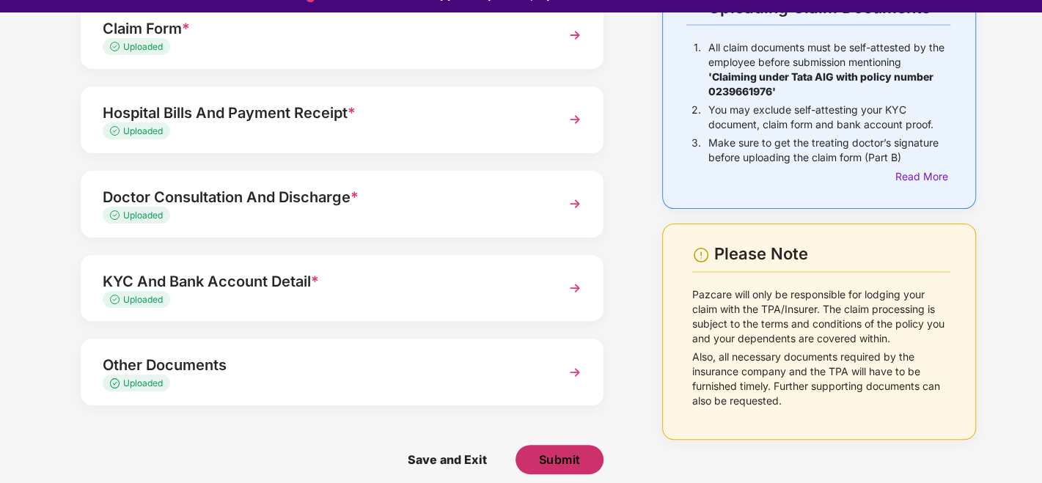
scroll to position [35, 0]
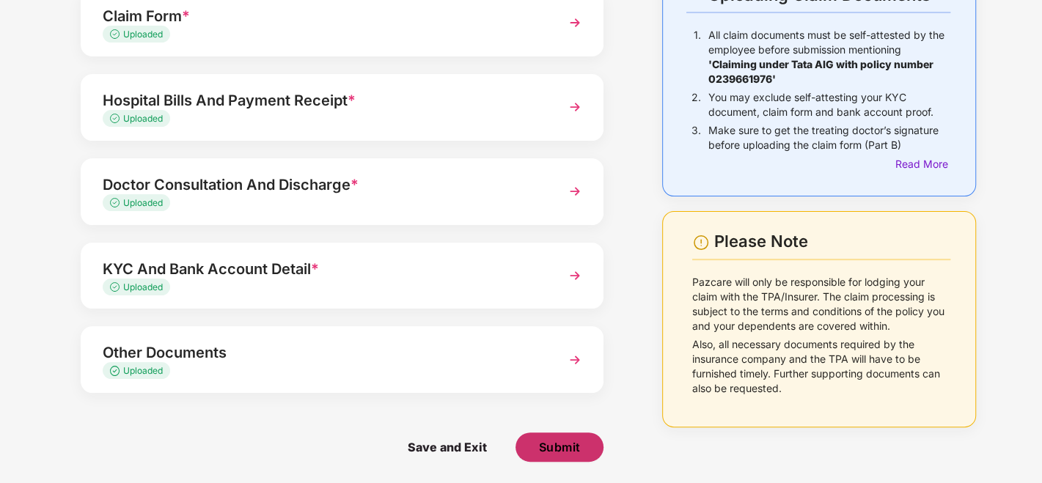
click at [576, 434] on span "Submit" at bounding box center [560, 447] width 42 height 16
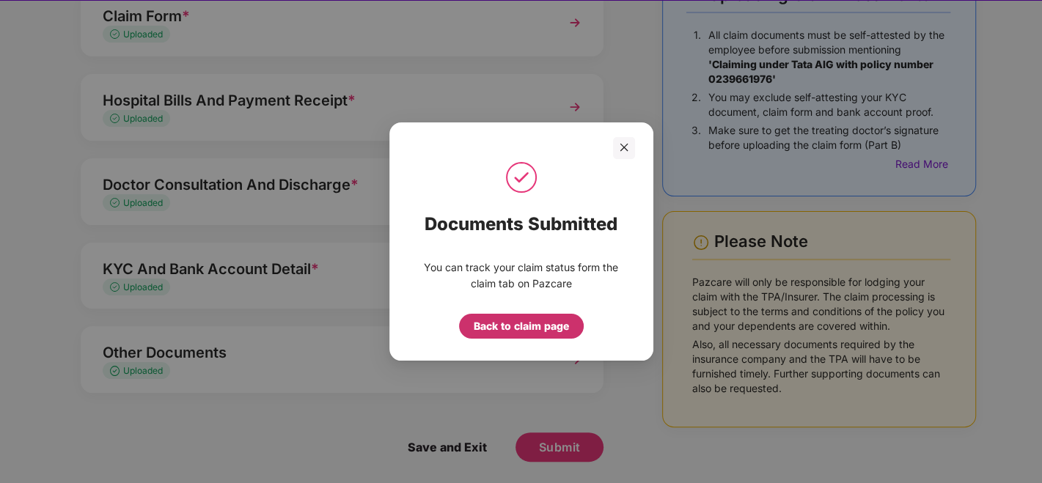
click at [522, 321] on div "Back to claim page" at bounding box center [521, 326] width 95 height 16
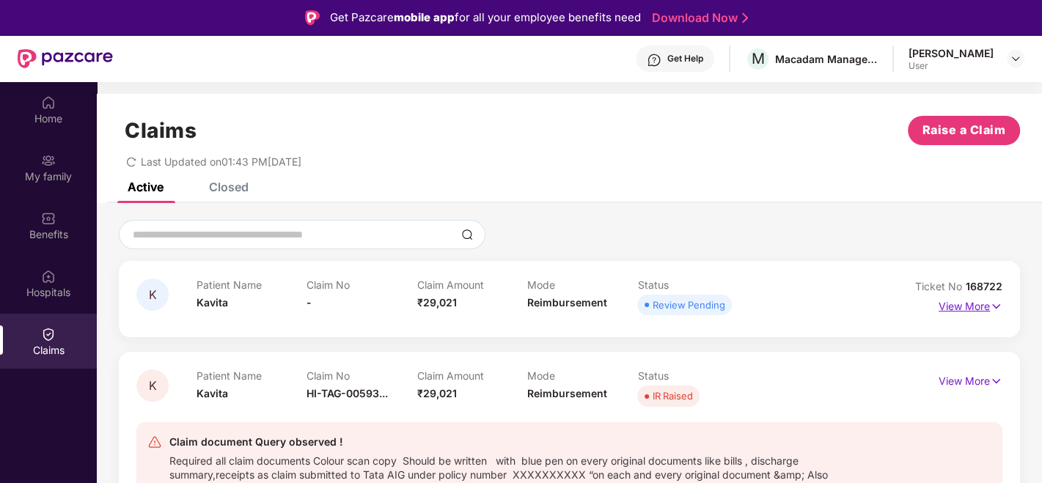
click at [937, 307] on p "View More" at bounding box center [971, 305] width 64 height 20
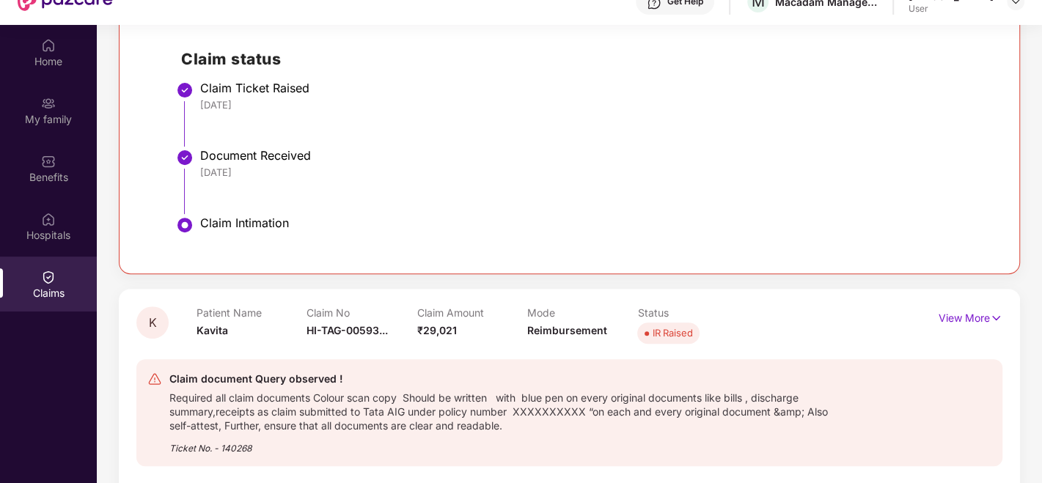
scroll to position [81, 0]
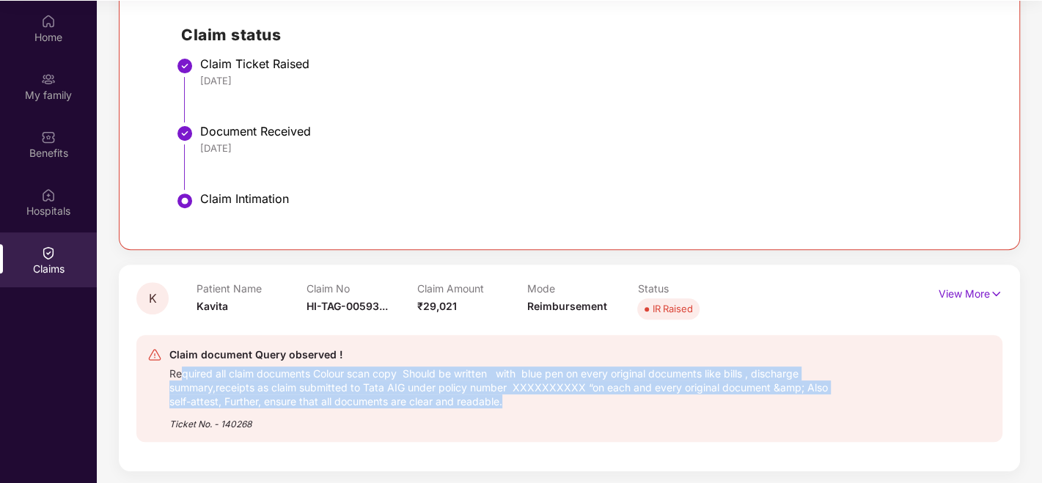
drag, startPoint x: 180, startPoint y: 367, endPoint x: 612, endPoint y: 392, distance: 432.7
click at [612, 392] on div "Required all claim documents Colour scan copy Should be written with blue pen o…" at bounding box center [509, 386] width 681 height 45
click at [628, 401] on div "Required all claim documents Colour scan copy Should be written with blue pen o…" at bounding box center [509, 386] width 681 height 45
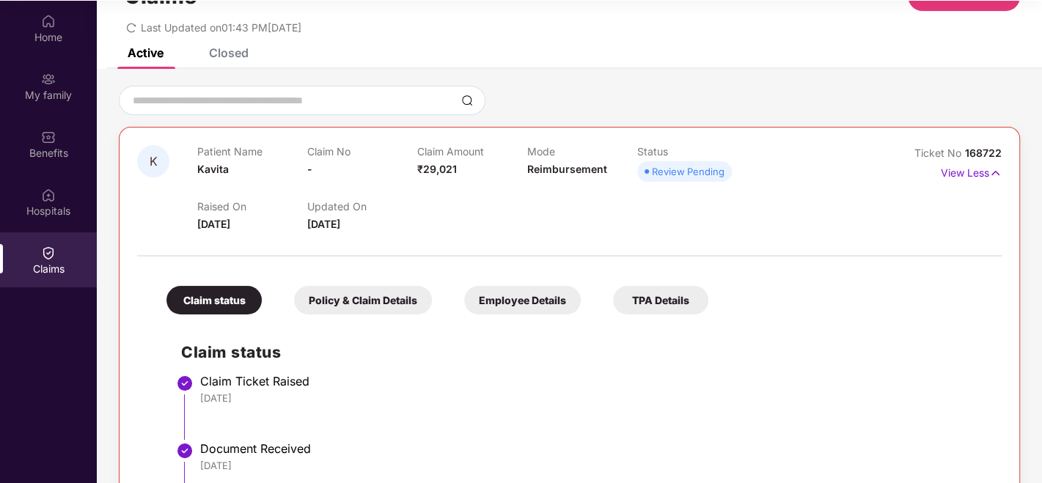
scroll to position [0, 0]
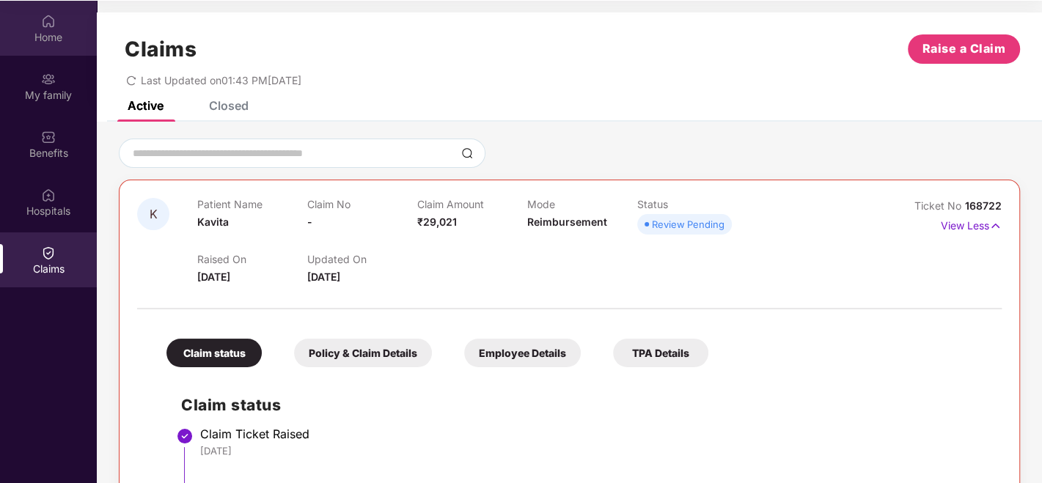
click at [68, 30] on div "Home" at bounding box center [48, 37] width 97 height 15
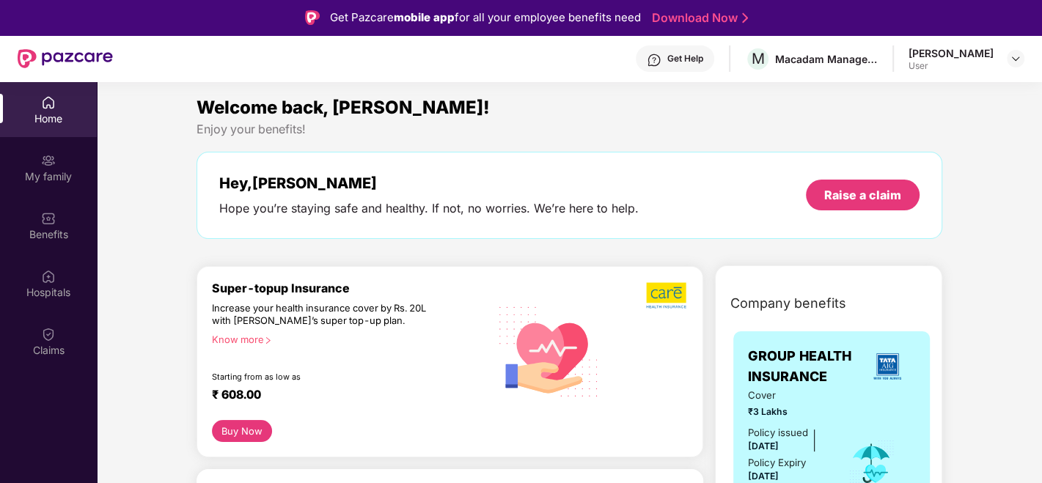
click at [937, 52] on div at bounding box center [1016, 59] width 18 height 18
click at [937, 62] on img at bounding box center [1016, 59] width 12 height 12
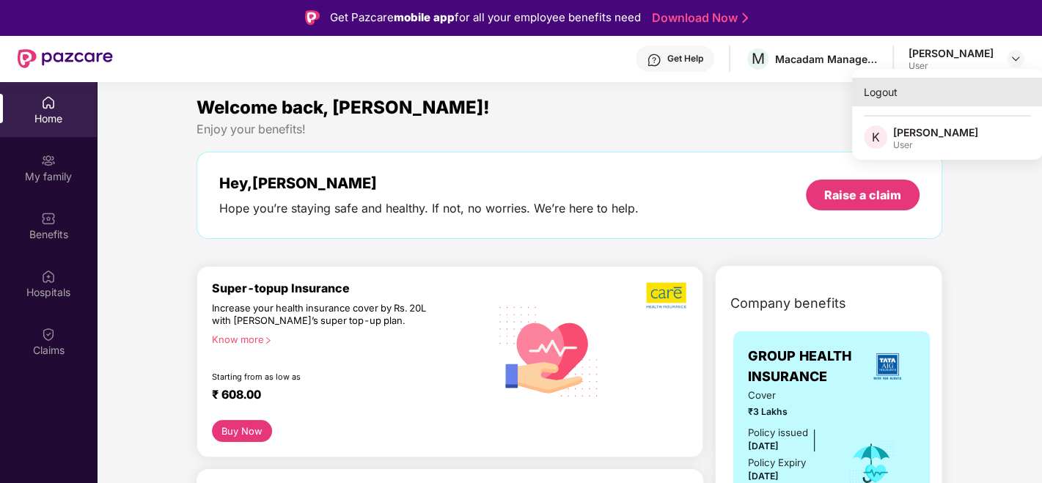
click at [937, 93] on div "Logout" at bounding box center [947, 92] width 191 height 29
